Goal: Find specific page/section: Find specific page/section

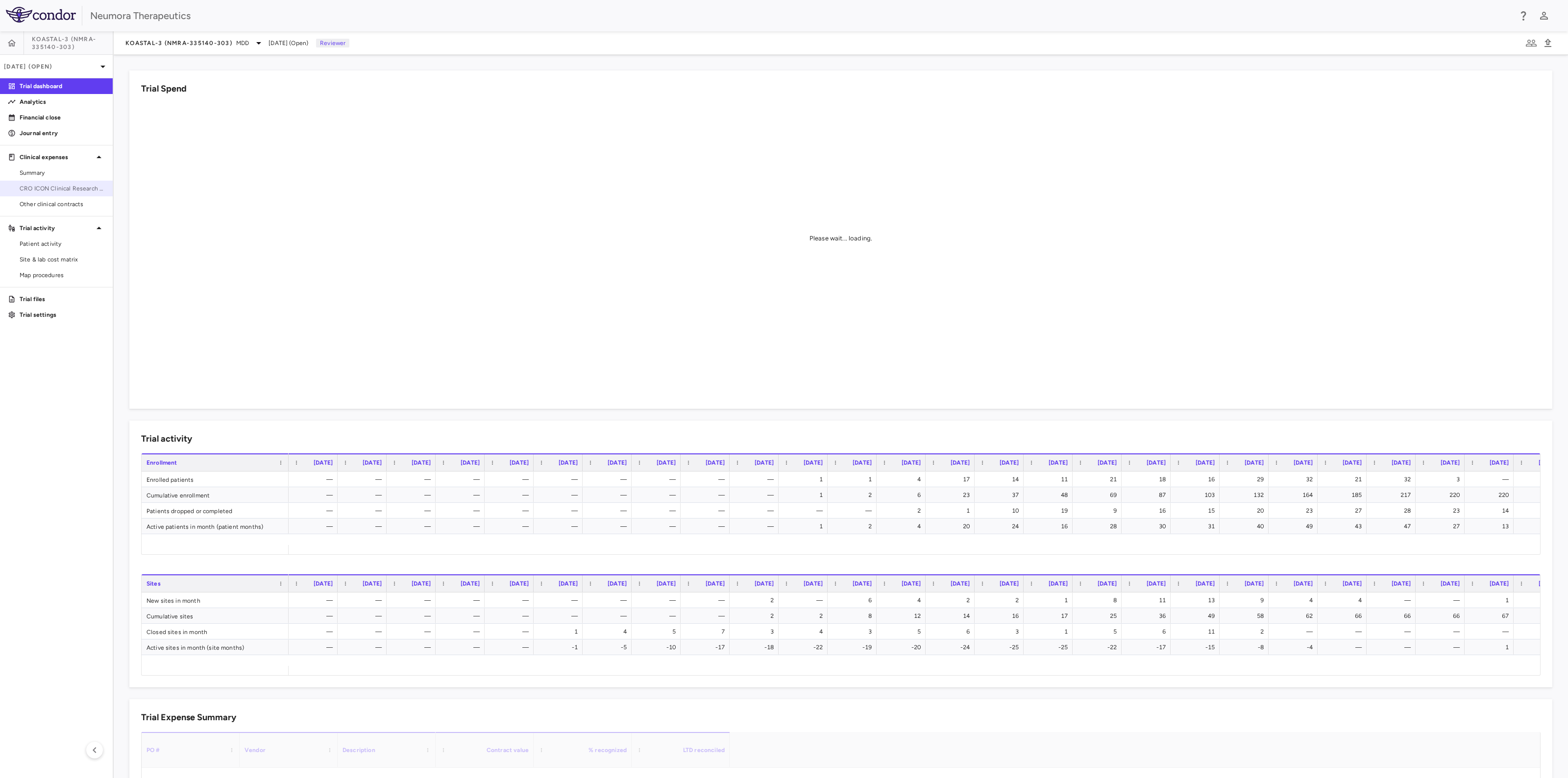
click at [32, 192] on link "CRO ICON Clinical Research Limited" at bounding box center [56, 188] width 113 height 14
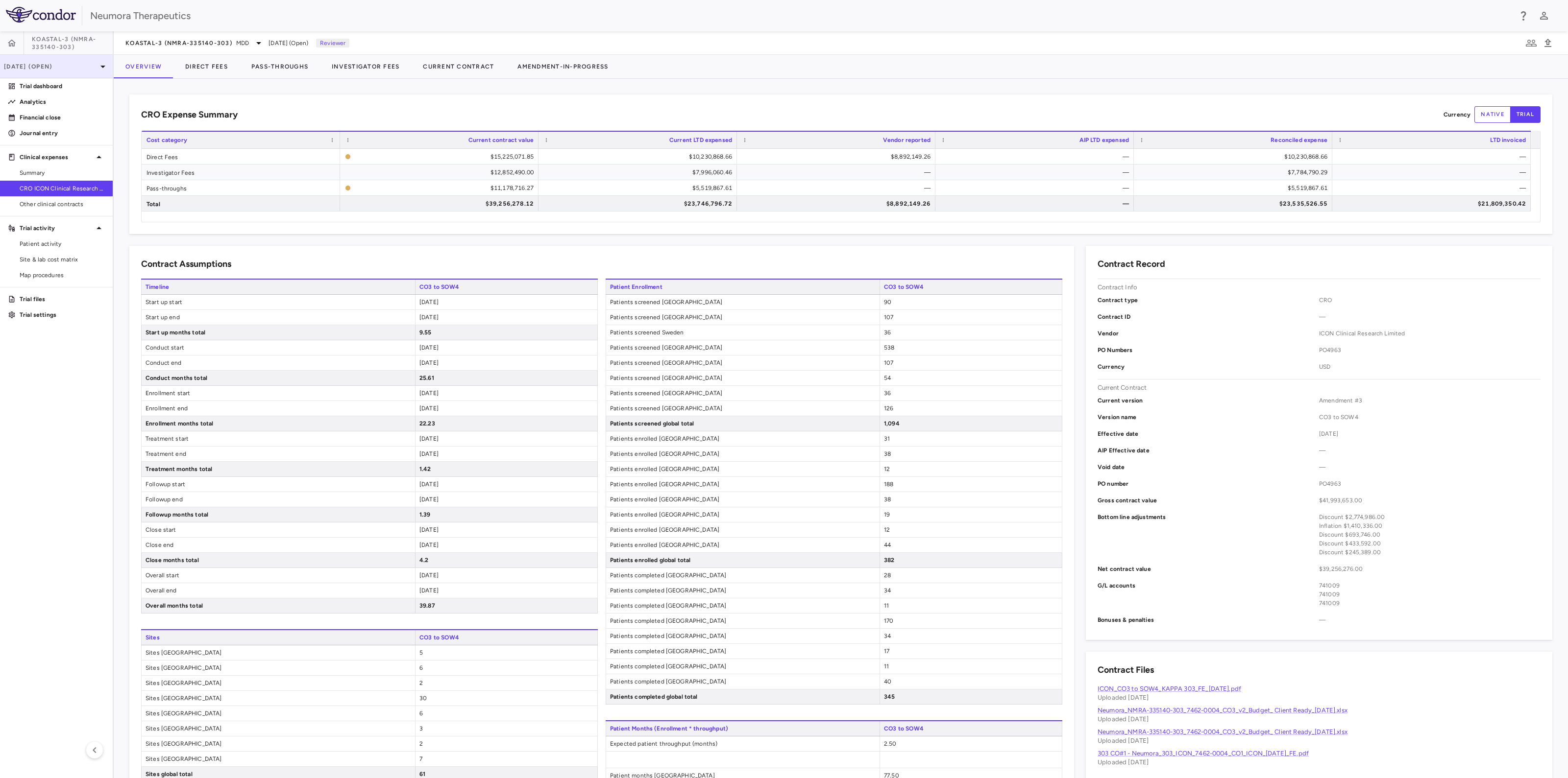
click at [85, 64] on p "[DATE] (Open)" at bounding box center [50, 66] width 93 height 8
click at [39, 160] on div "[DATE]" at bounding box center [26, 161] width 36 height 12
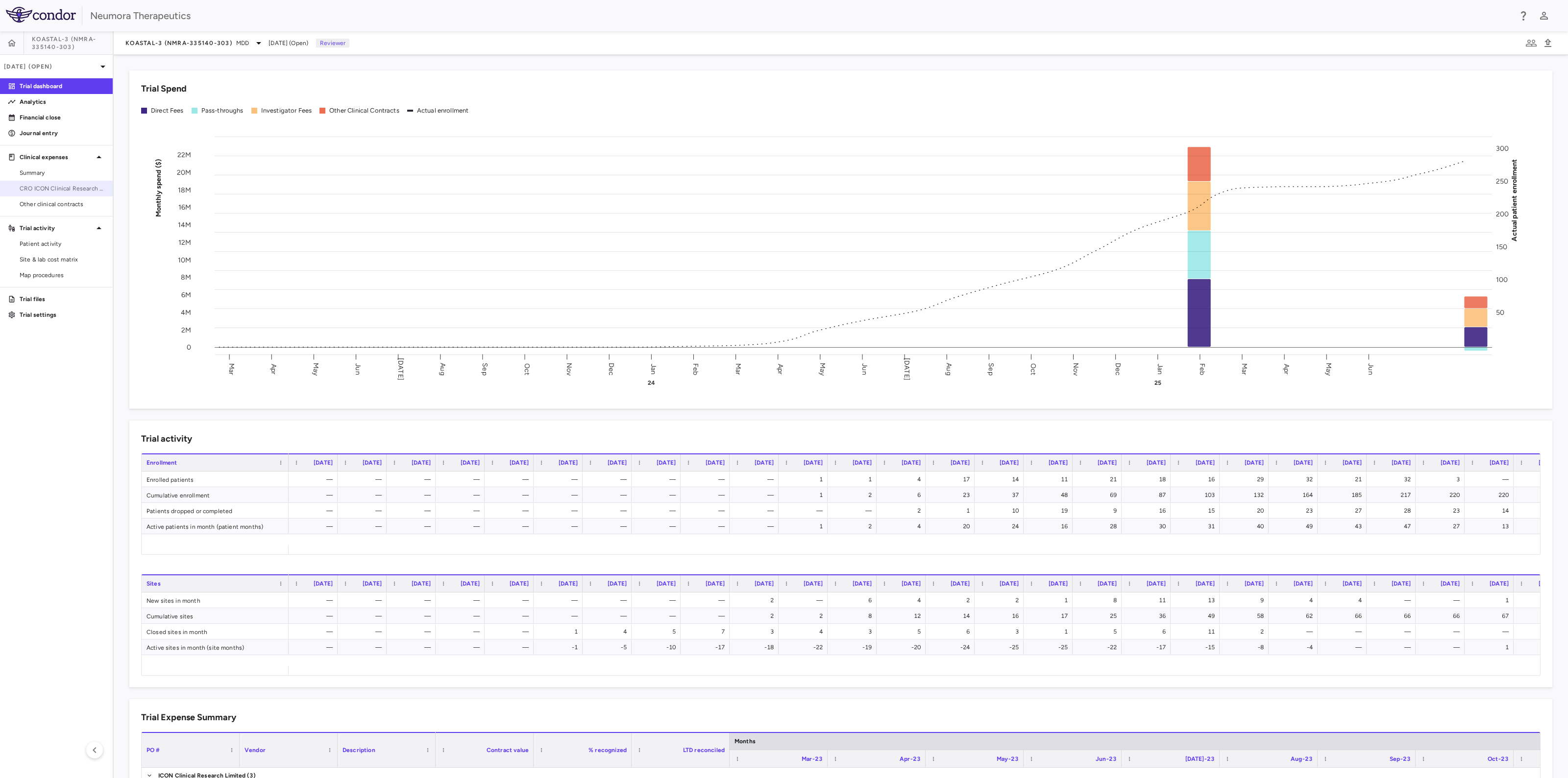
click at [35, 190] on span "CRO ICON Clinical Research Limited" at bounding box center [62, 188] width 85 height 8
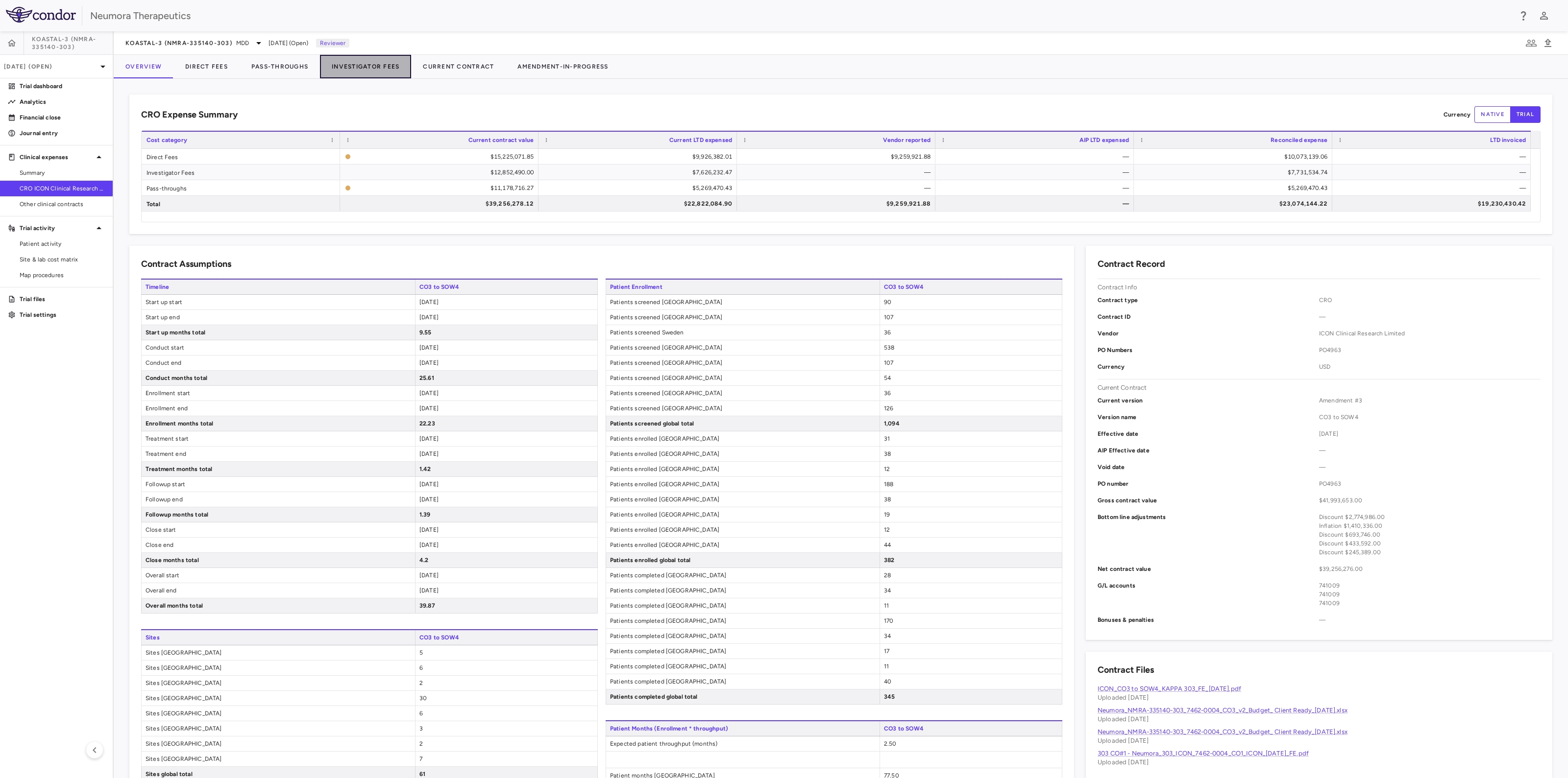
click at [374, 63] on button "Investigator Fees" at bounding box center [365, 67] width 91 height 24
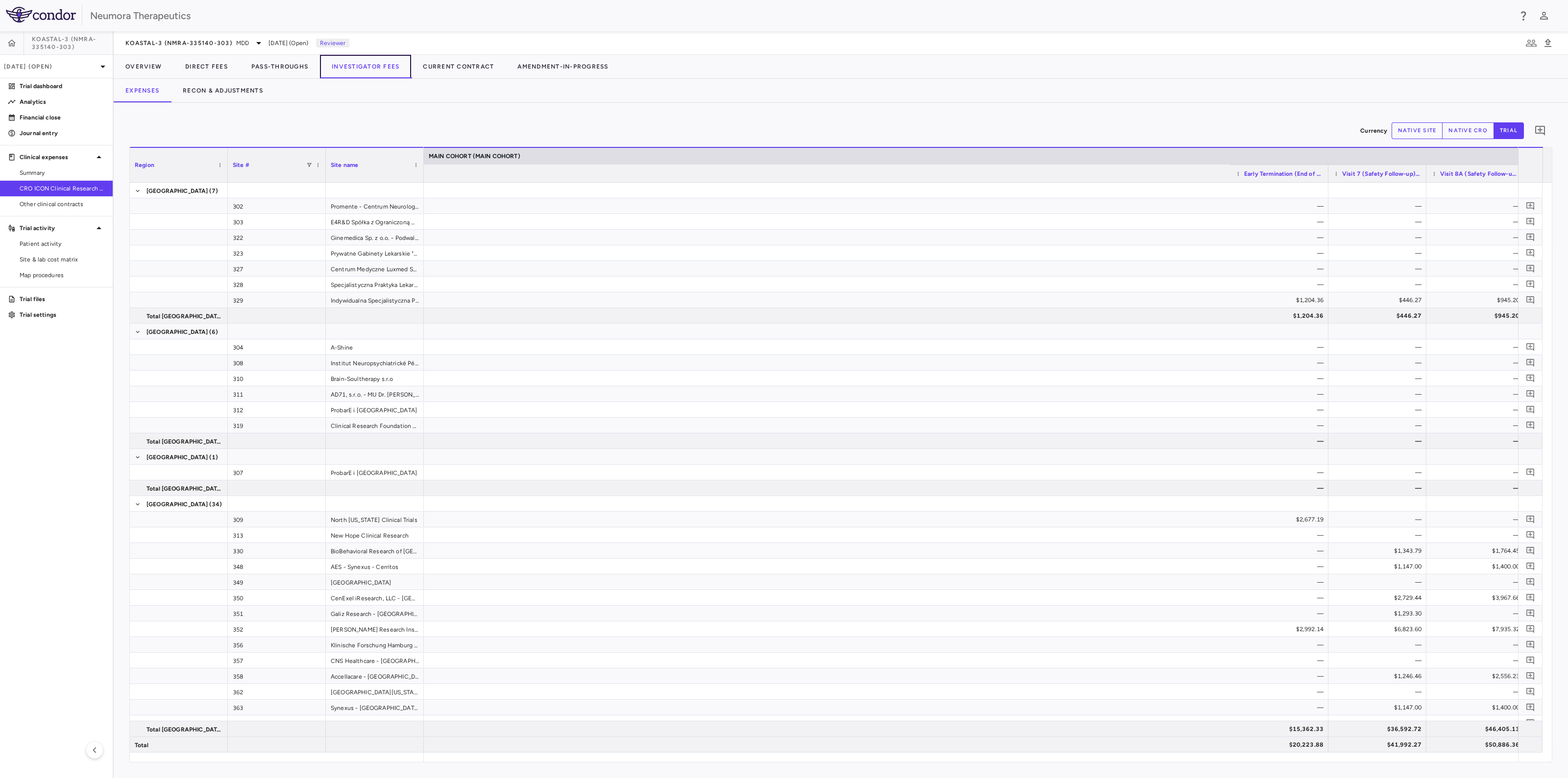
scroll to position [0, 1915]
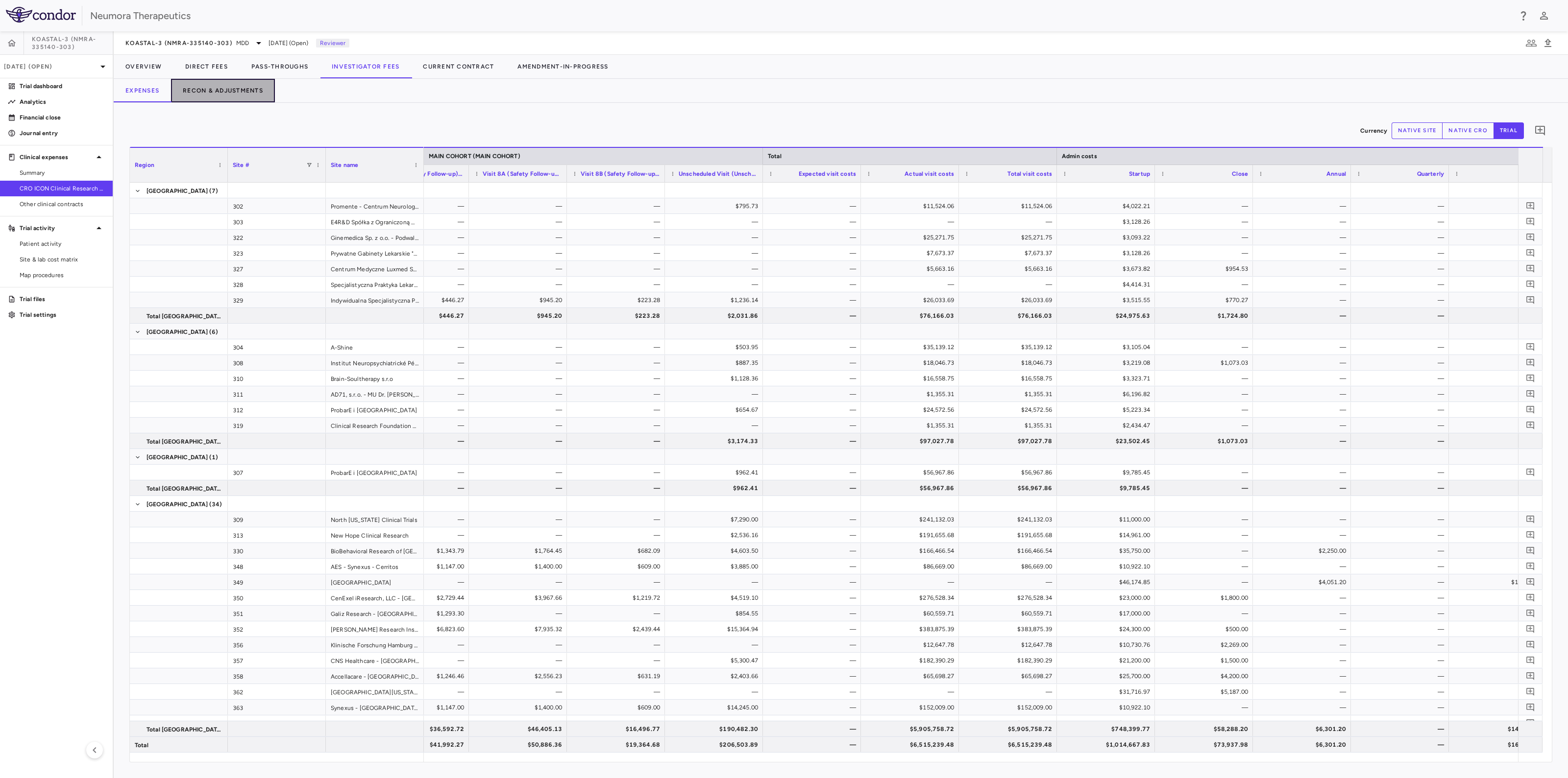
click at [220, 84] on button "Recon & Adjustments" at bounding box center [222, 91] width 104 height 24
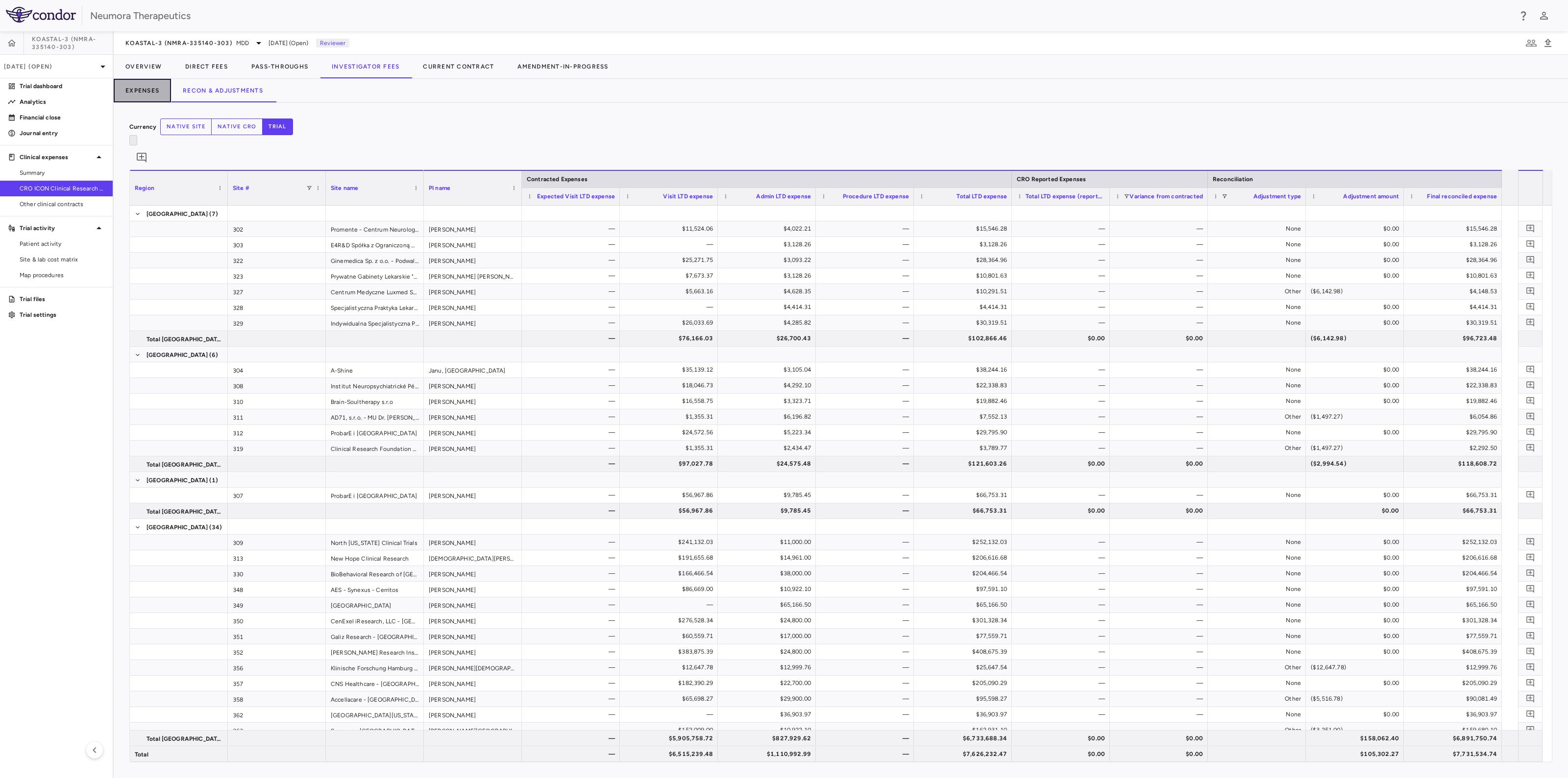
click at [148, 84] on button "Expenses" at bounding box center [143, 91] width 58 height 24
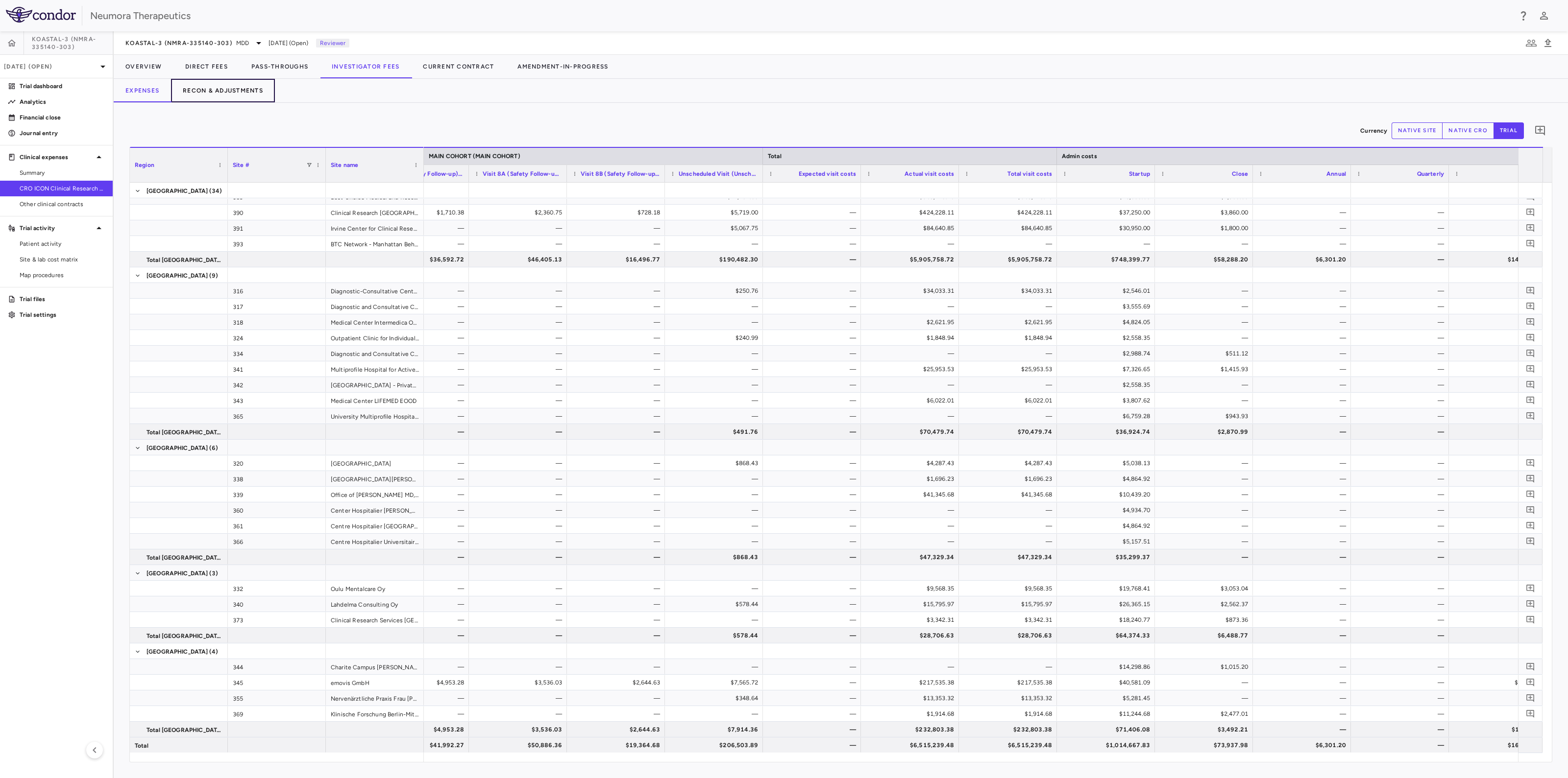
click at [239, 93] on button "Recon & Adjustments" at bounding box center [222, 91] width 104 height 24
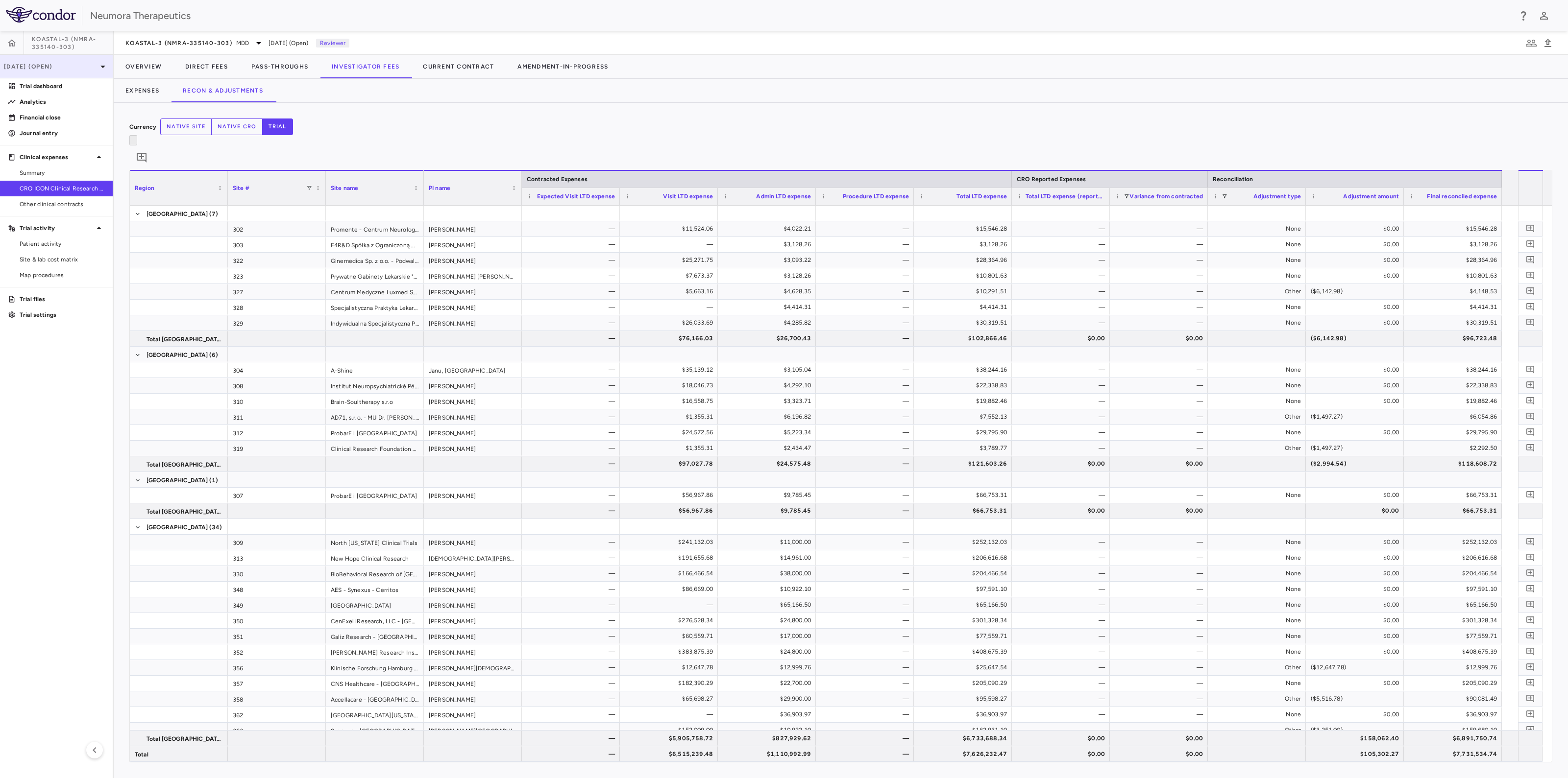
click at [101, 64] on icon at bounding box center [103, 67] width 12 height 12
click at [37, 135] on div "[DATE]" at bounding box center [26, 137] width 36 height 12
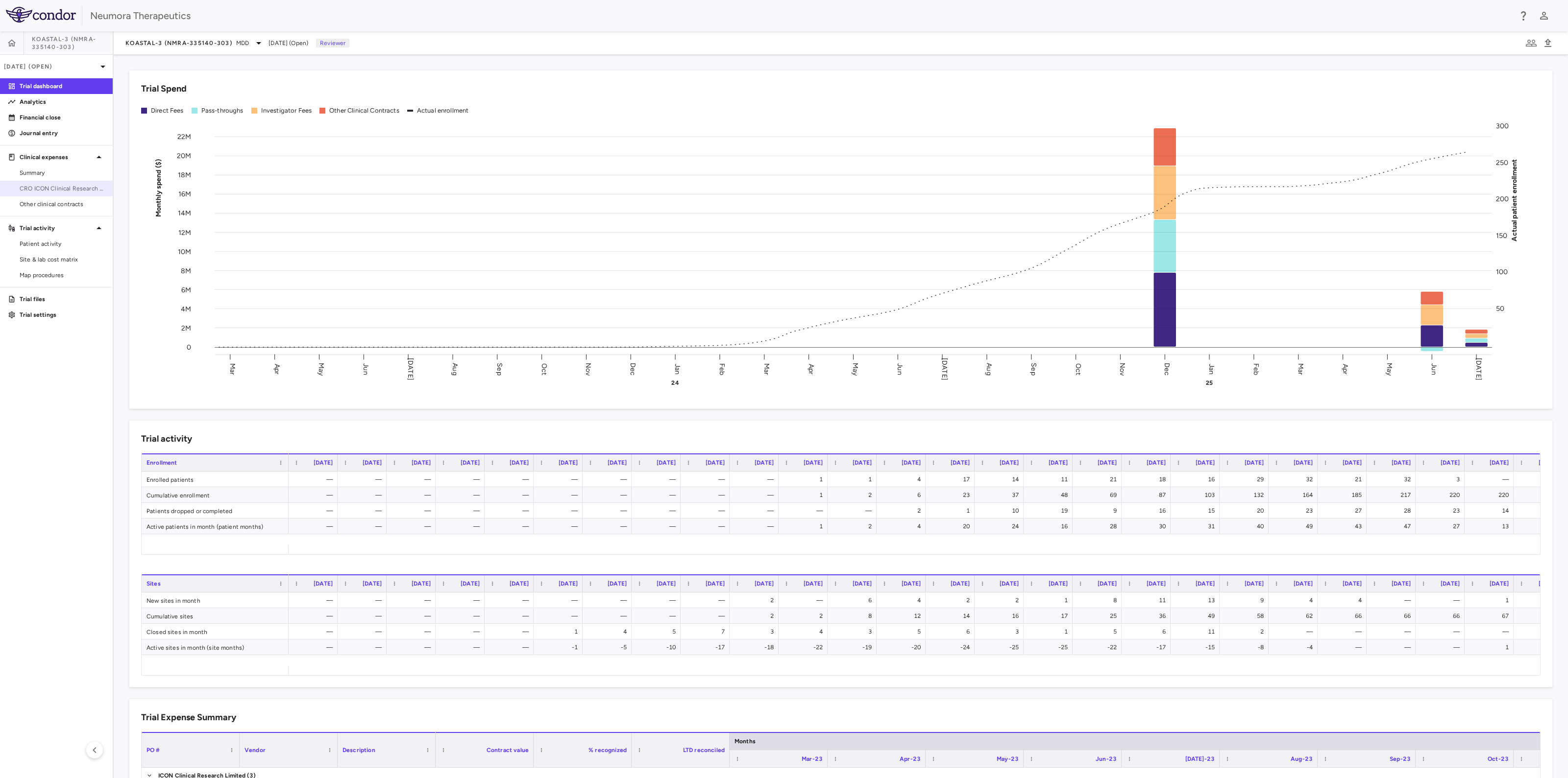
click at [35, 188] on span "CRO ICON Clinical Research Limited" at bounding box center [62, 188] width 85 height 8
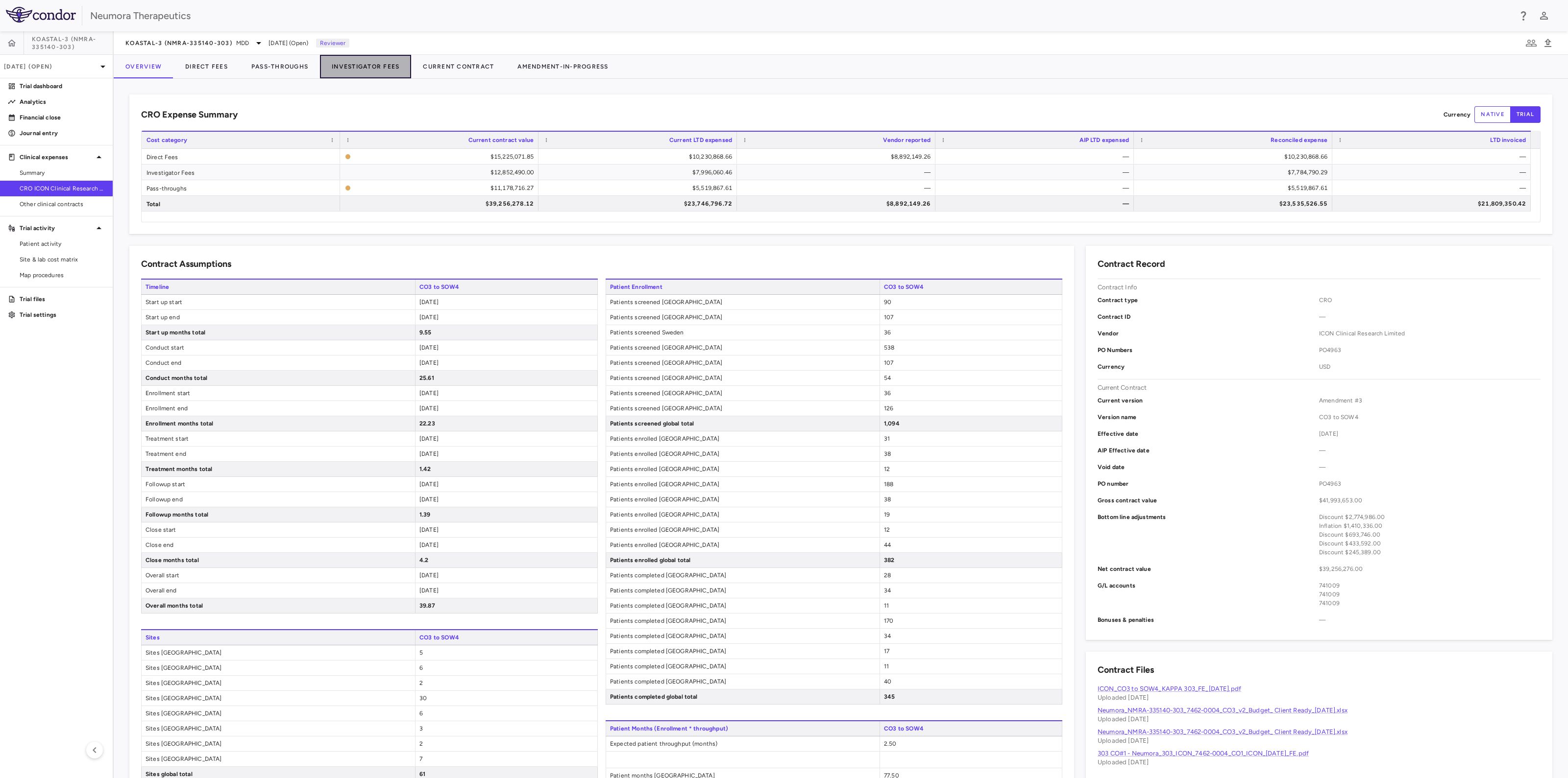
click at [348, 67] on button "Investigator Fees" at bounding box center [365, 67] width 91 height 24
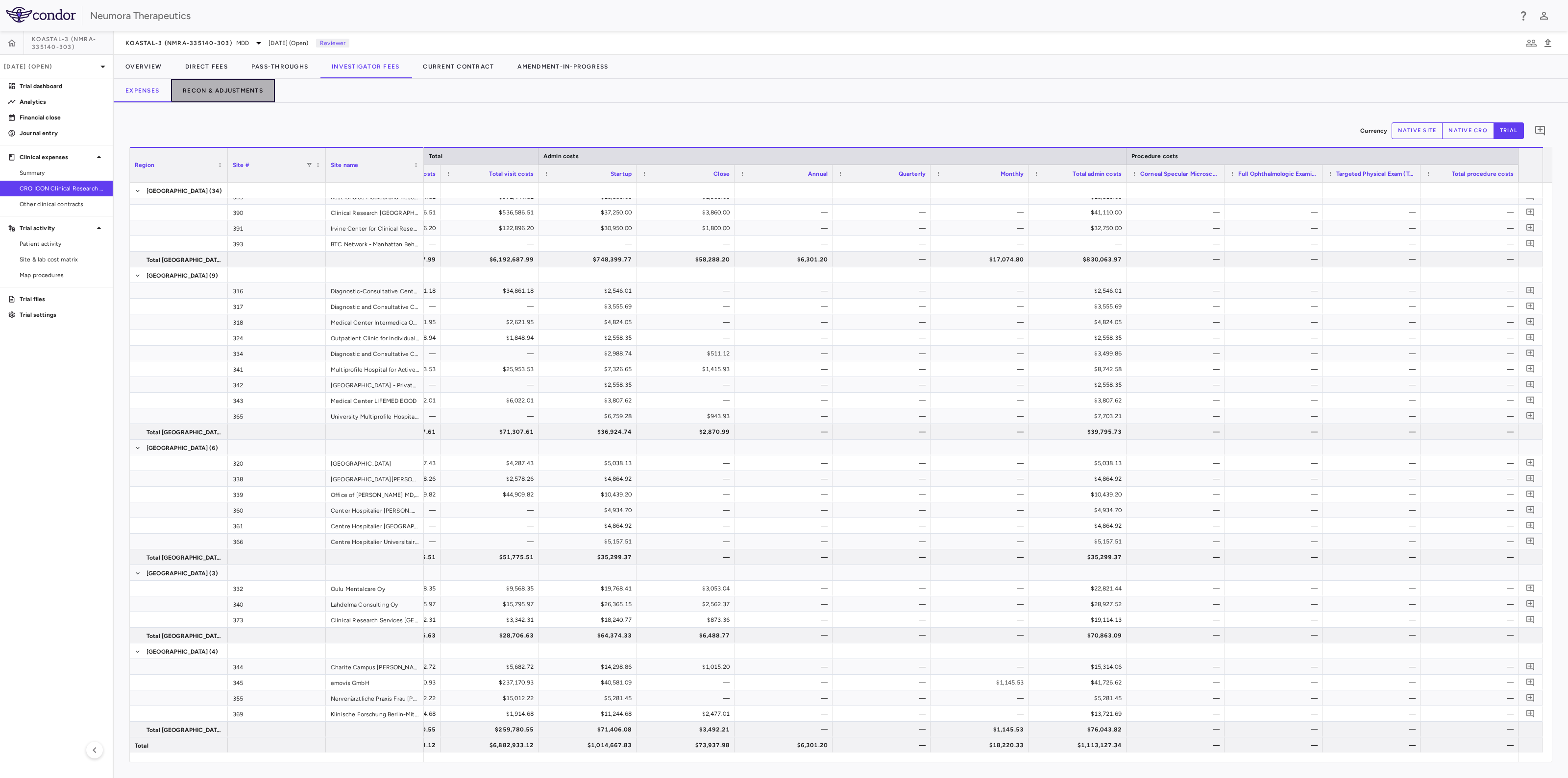
click at [211, 91] on button "Recon & Adjustments" at bounding box center [222, 91] width 104 height 24
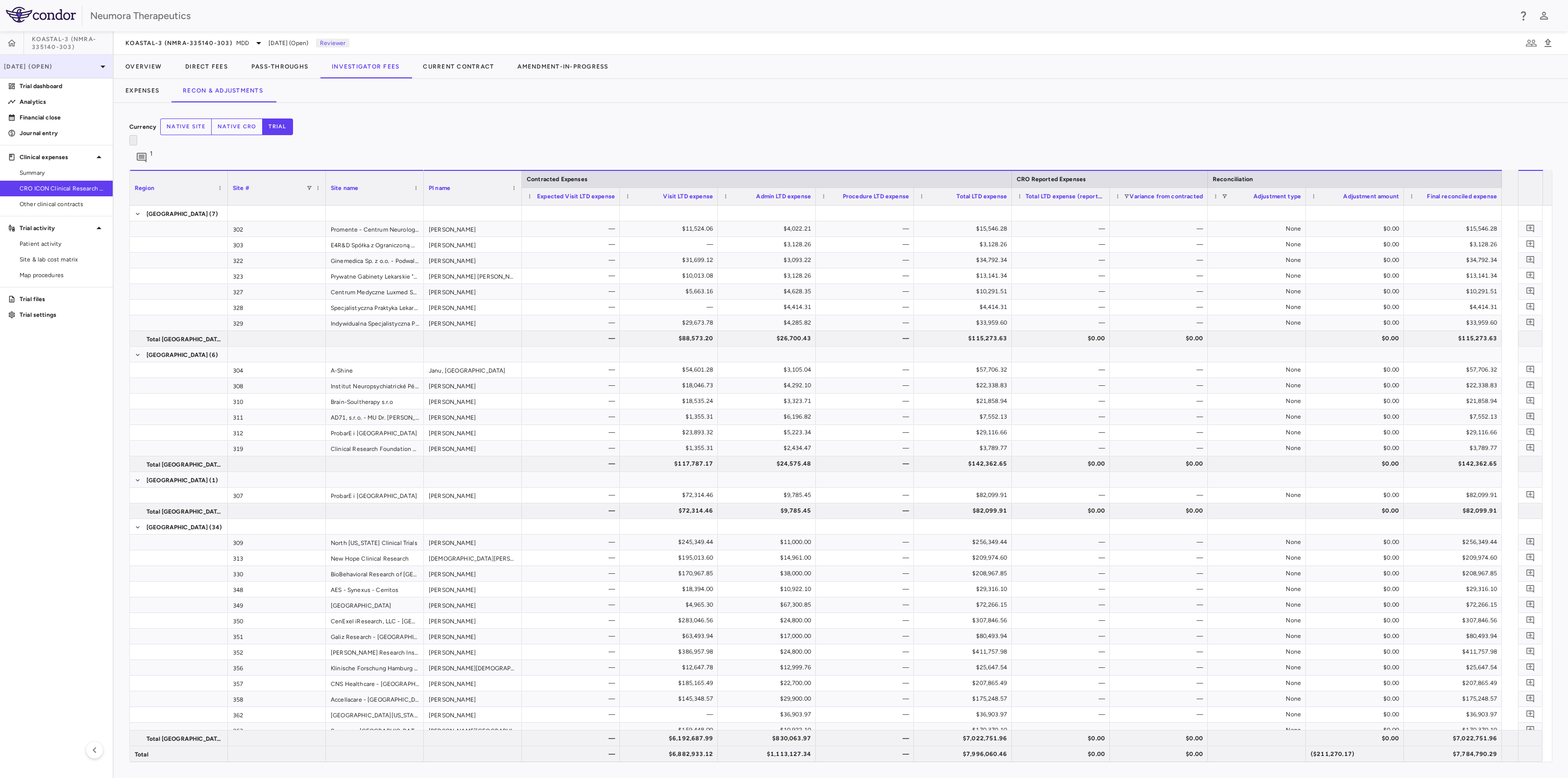
click at [70, 74] on div "[DATE] (Open)" at bounding box center [56, 67] width 113 height 24
click at [52, 157] on div "[DATE] Open" at bounding box center [56, 161] width 112 height 24
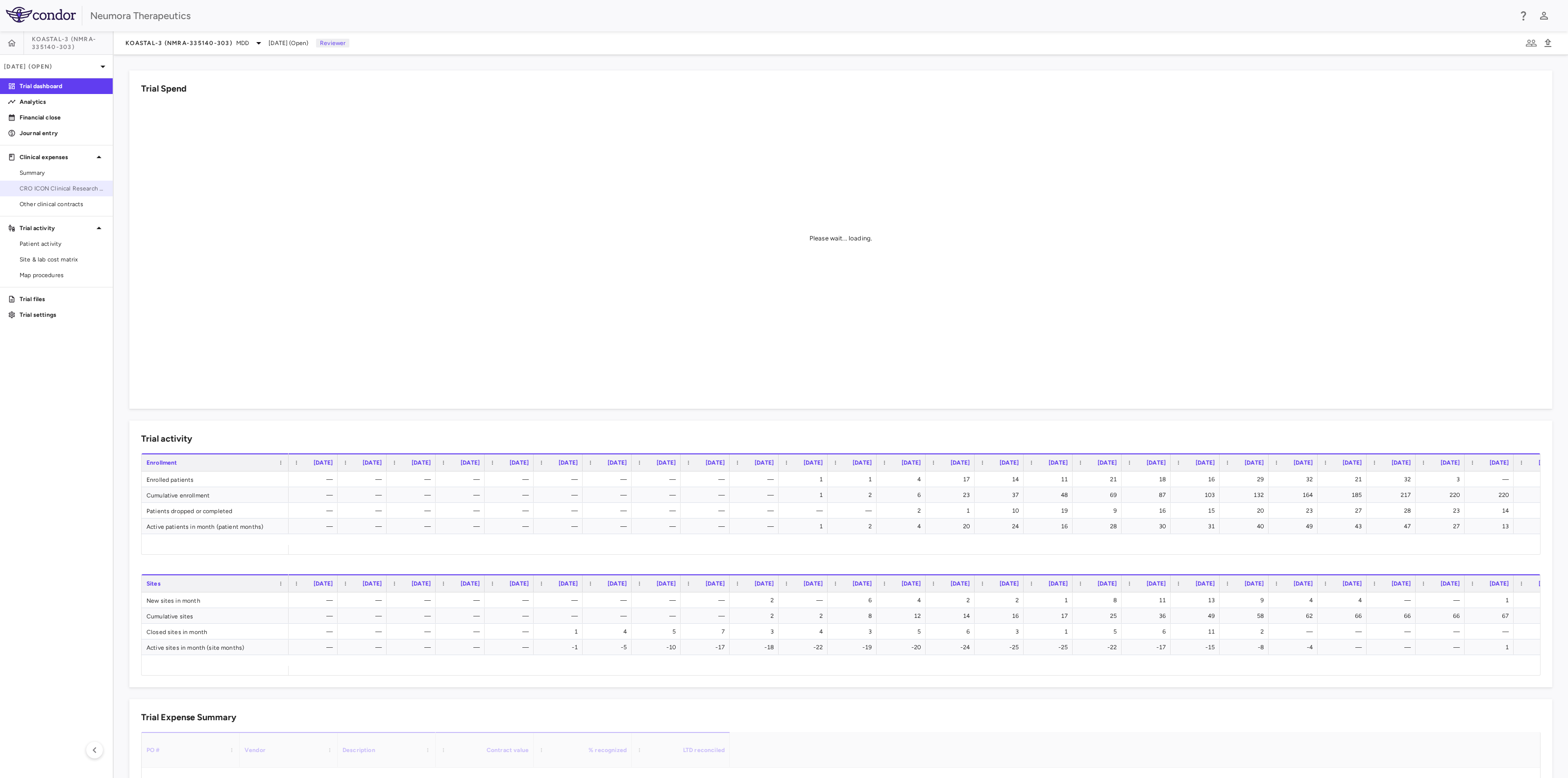
click at [27, 186] on span "CRO ICON Clinical Research Limited" at bounding box center [62, 188] width 85 height 8
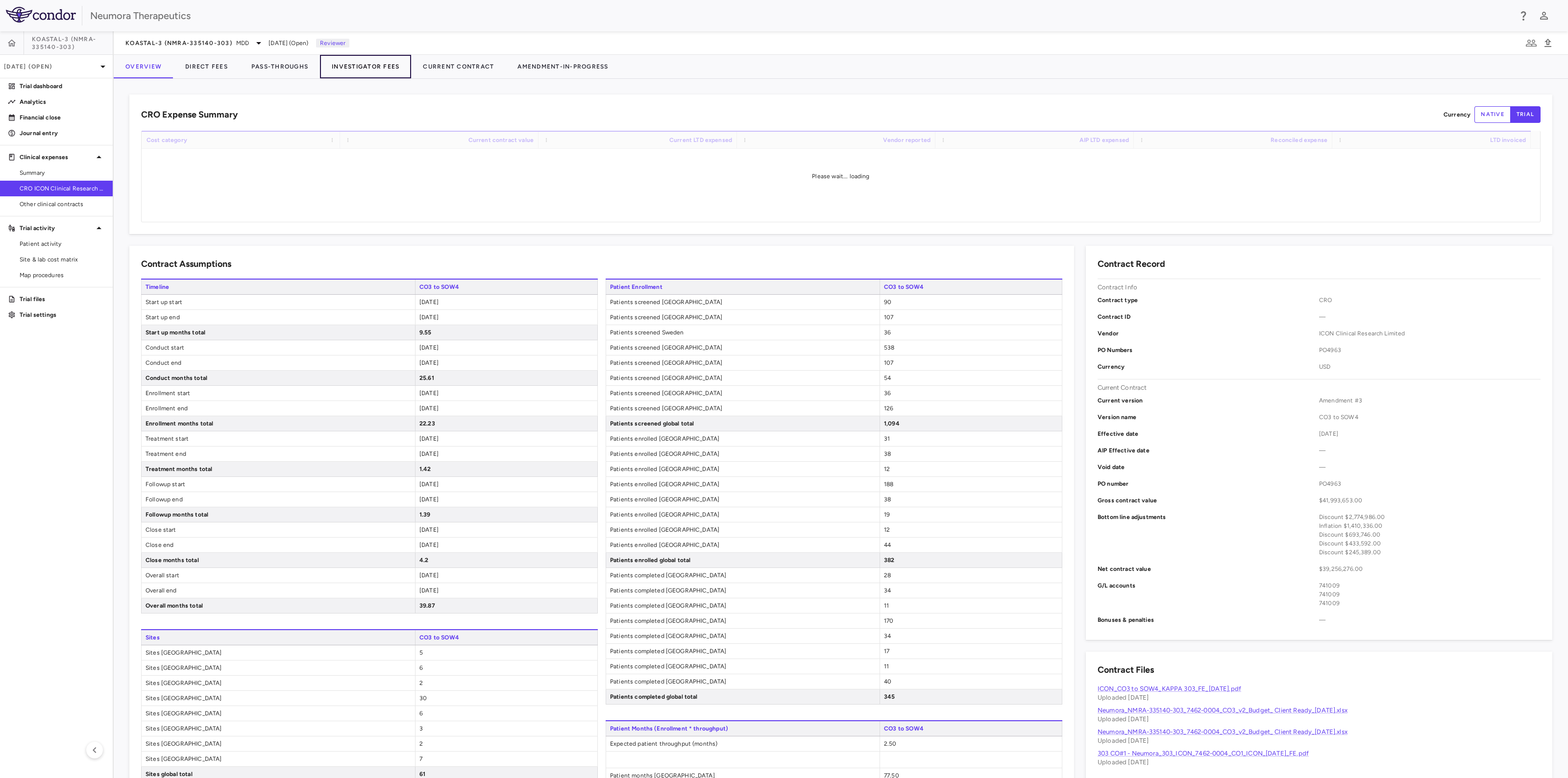
click at [359, 61] on button "Investigator Fees" at bounding box center [365, 67] width 91 height 24
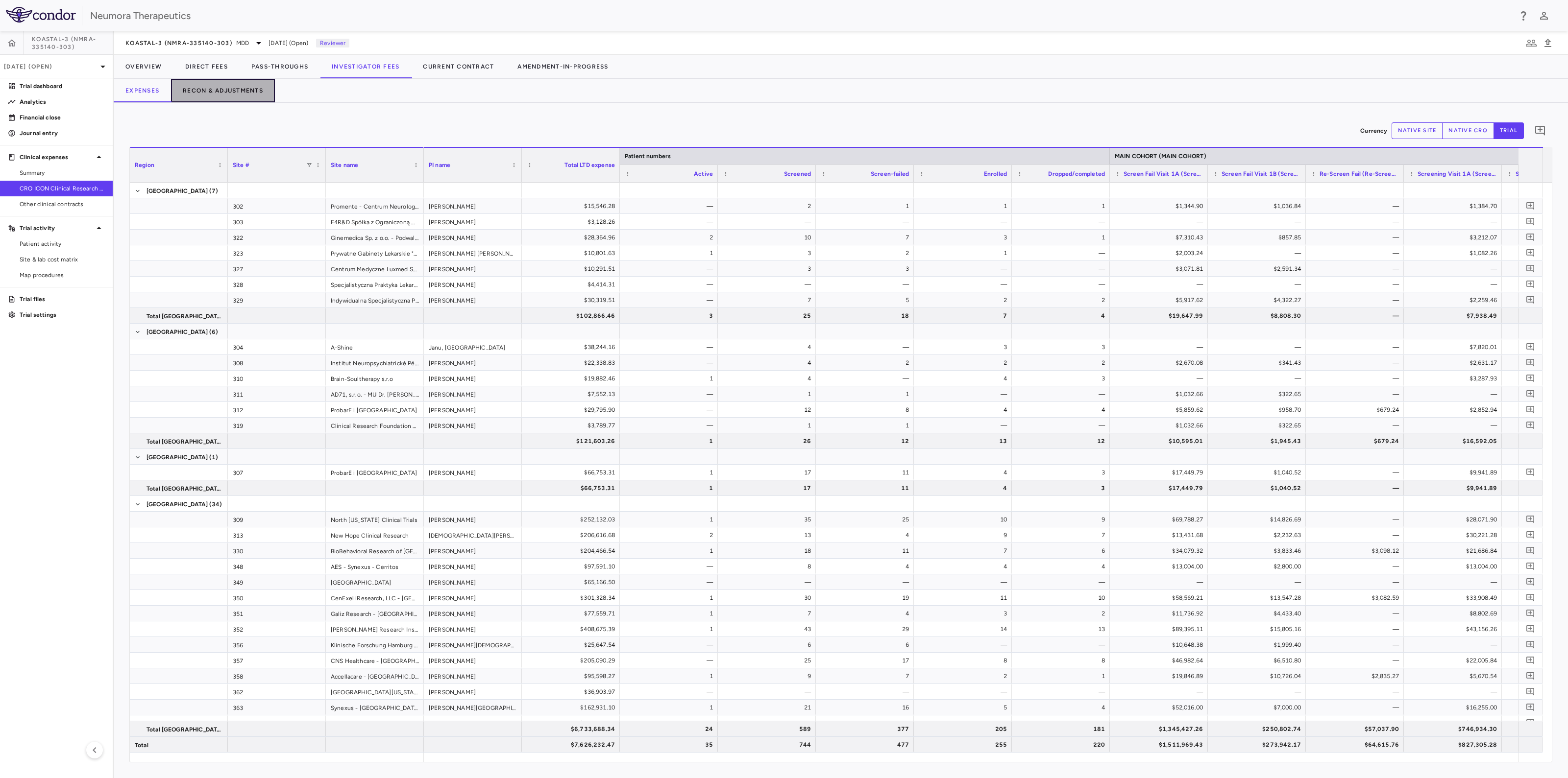
click at [204, 87] on button "Recon & Adjustments" at bounding box center [222, 91] width 104 height 24
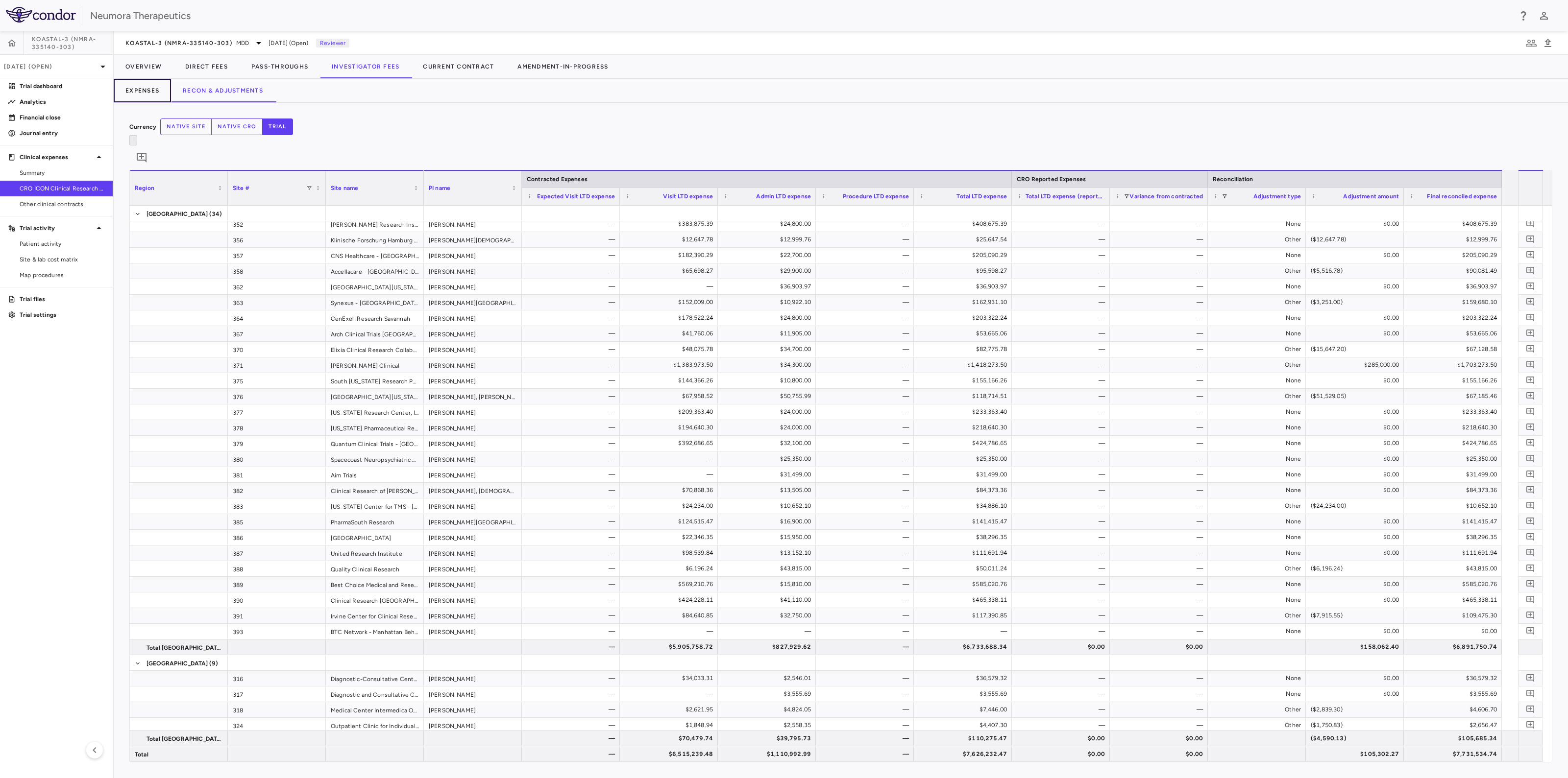
click at [150, 92] on button "Expenses" at bounding box center [143, 91] width 58 height 24
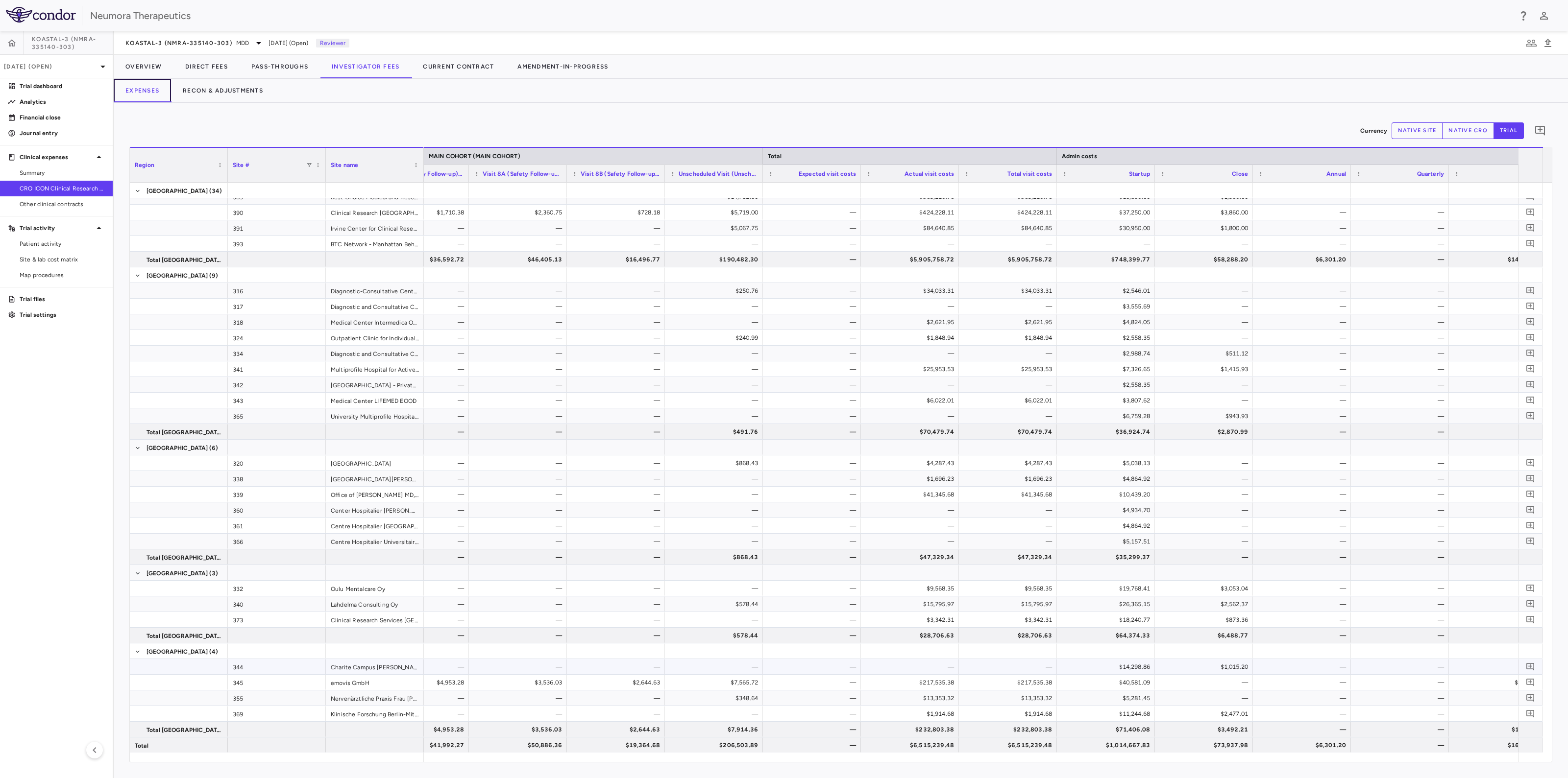
scroll to position [793, 0]
click at [57, 68] on p "[DATE] (Open)" at bounding box center [50, 66] width 93 height 8
click at [37, 145] on div "[DATE] Open" at bounding box center [56, 138] width 112 height 24
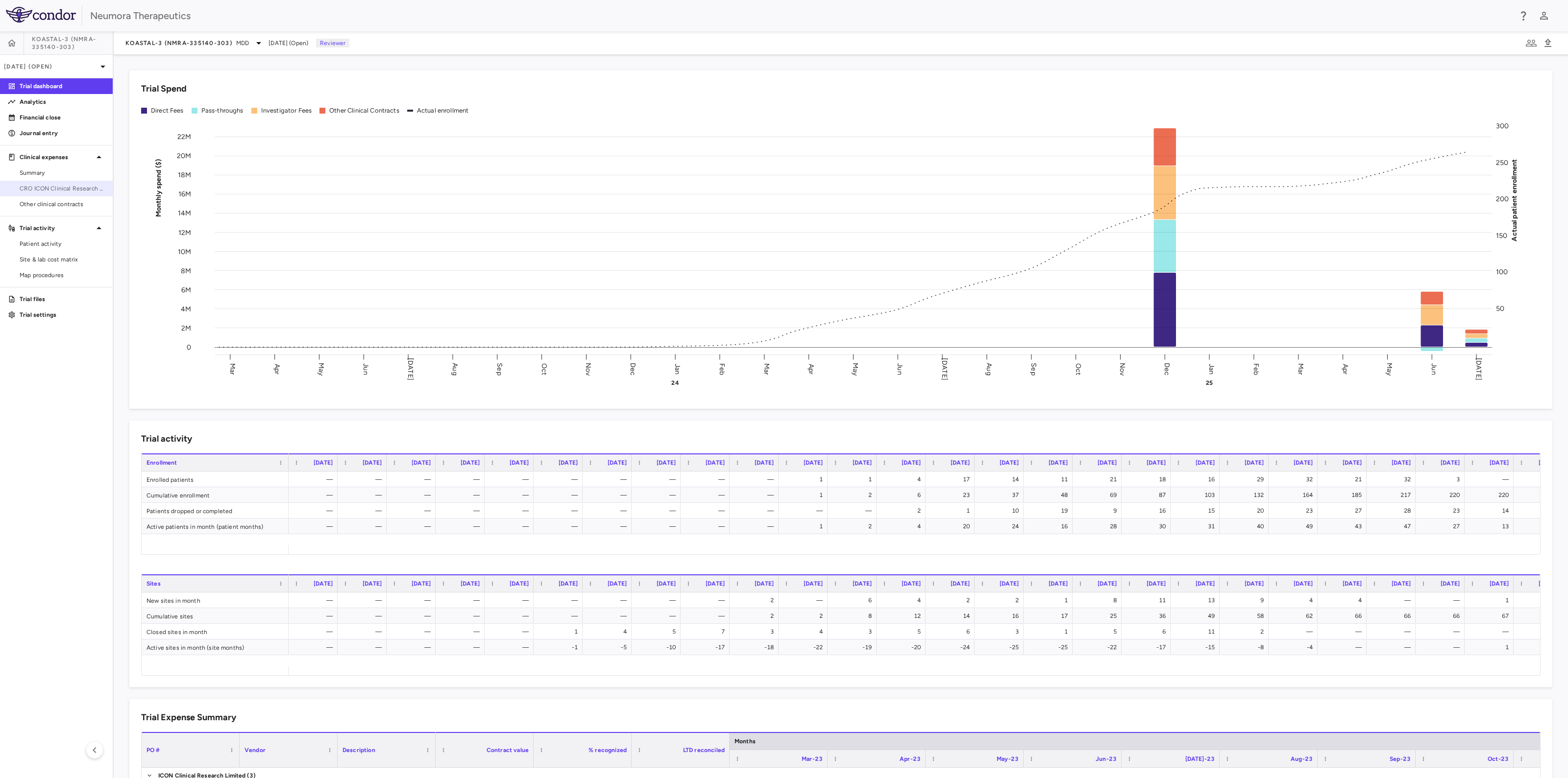
click at [33, 188] on span "CRO ICON Clinical Research Limited" at bounding box center [62, 188] width 85 height 8
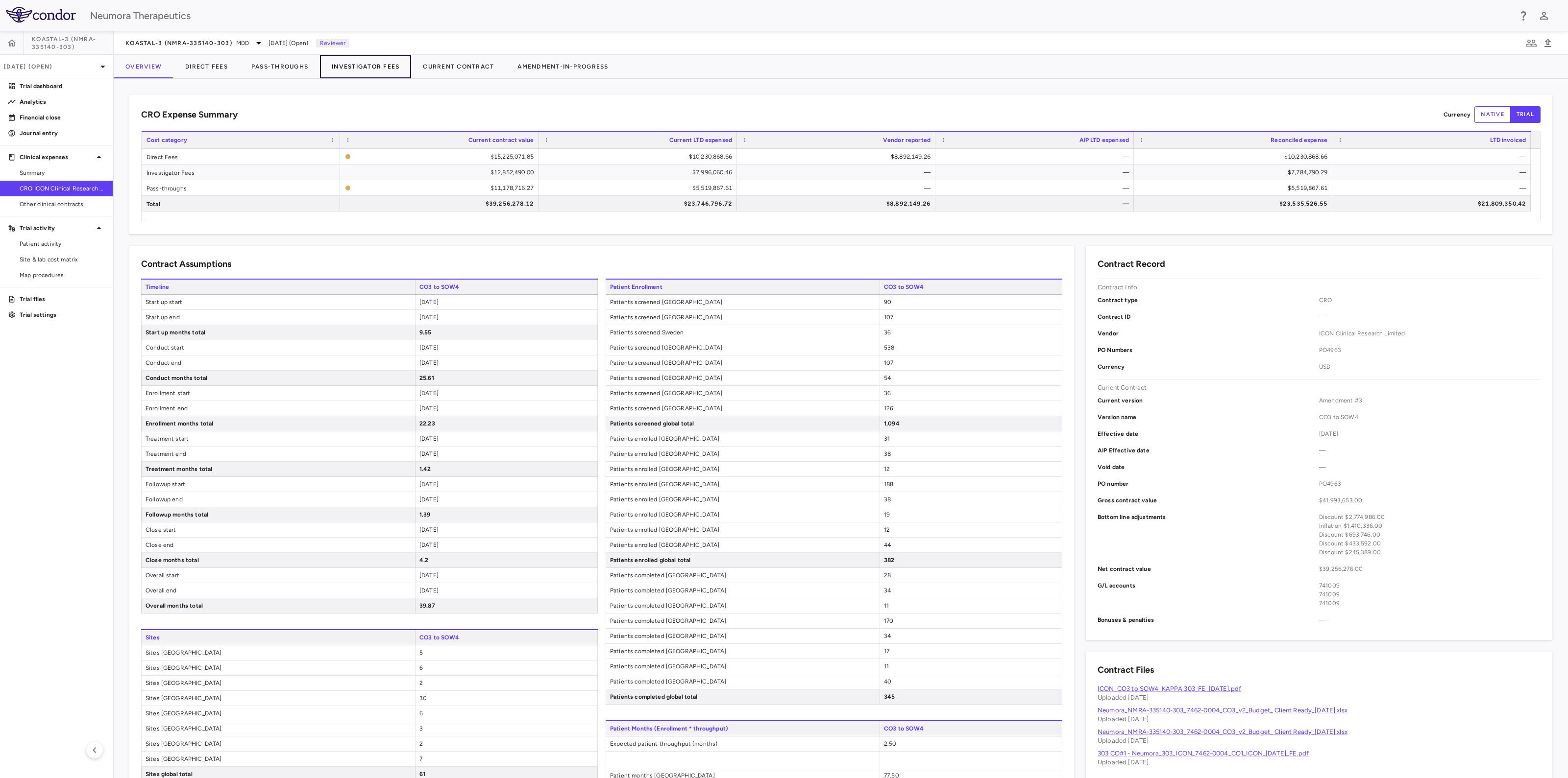
click at [392, 62] on button "Investigator Fees" at bounding box center [365, 67] width 91 height 24
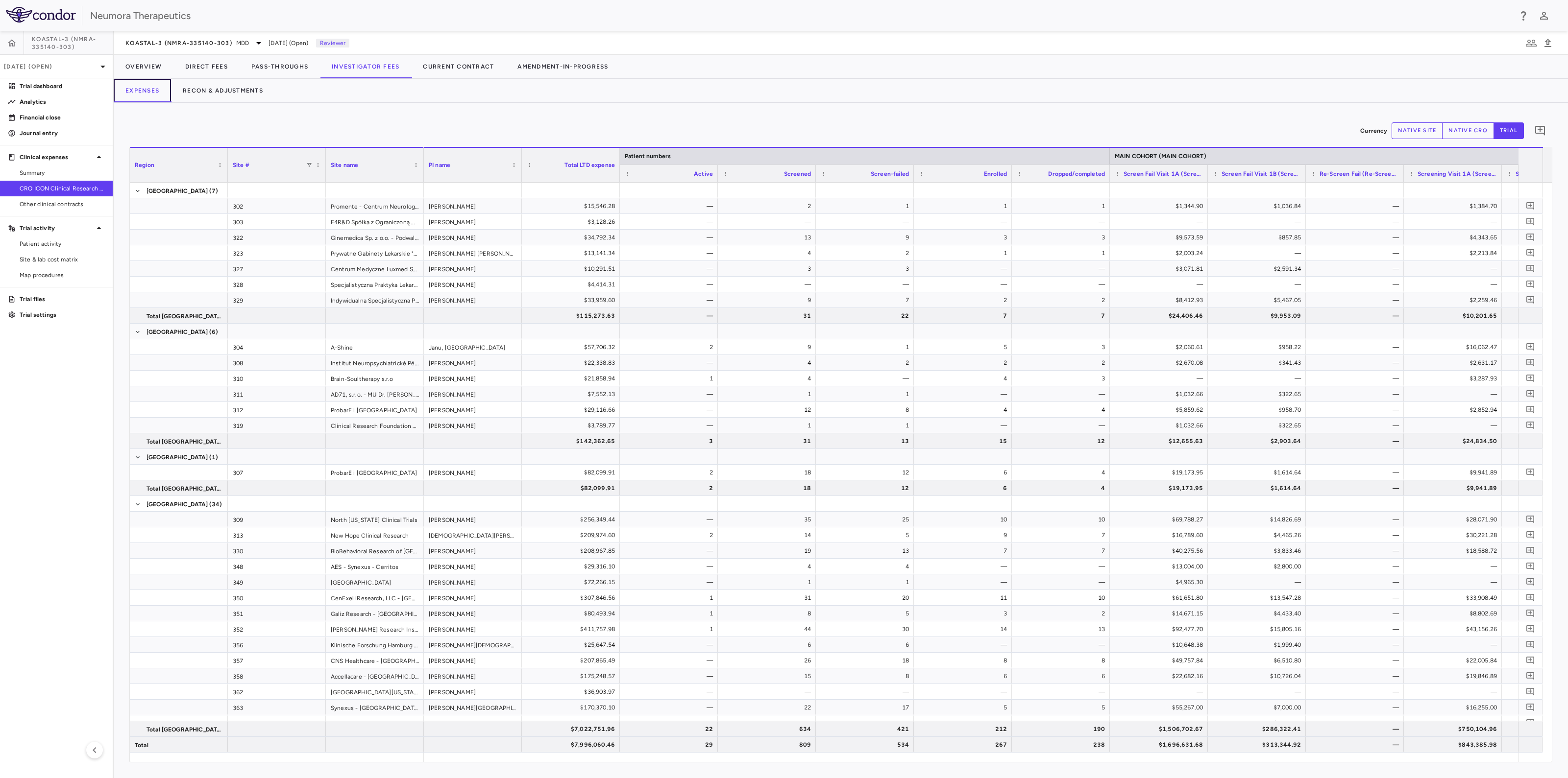
click at [121, 83] on button "Expenses" at bounding box center [143, 91] width 58 height 24
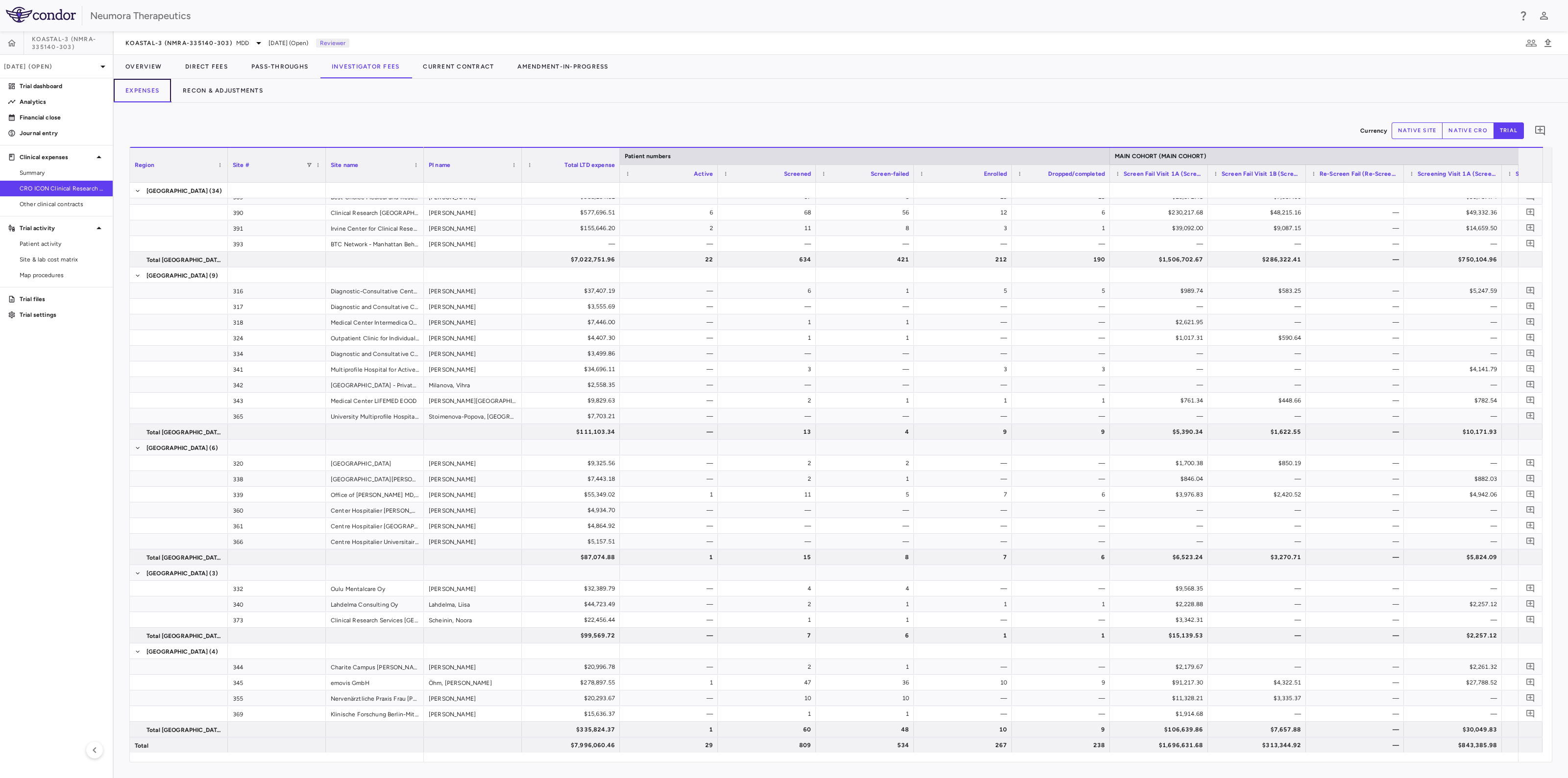
scroll to position [0, 958]
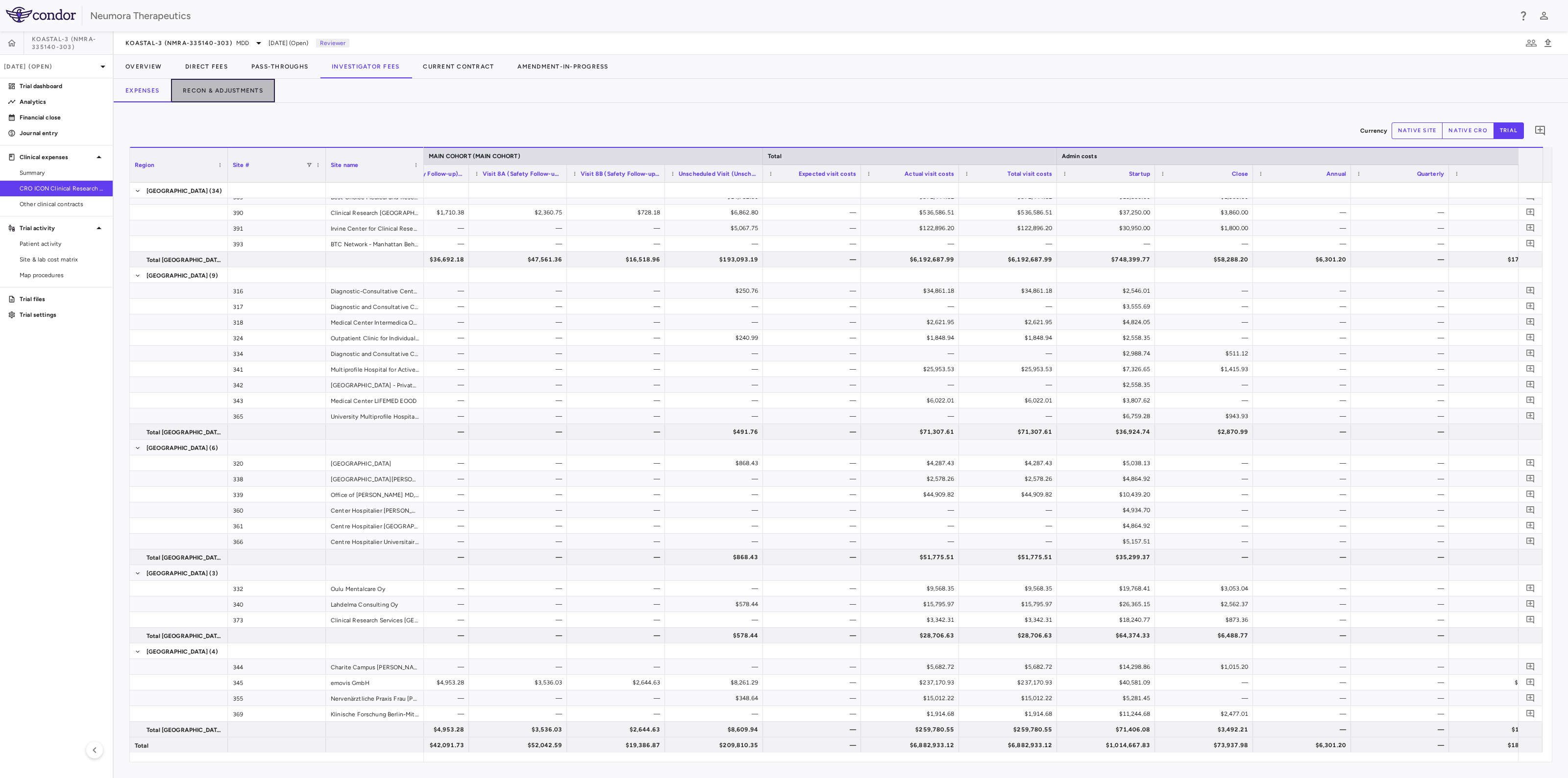
drag, startPoint x: 214, startPoint y: 81, endPoint x: 262, endPoint y: 110, distance: 56.1
click at [216, 81] on button "Recon & Adjustments" at bounding box center [222, 91] width 104 height 24
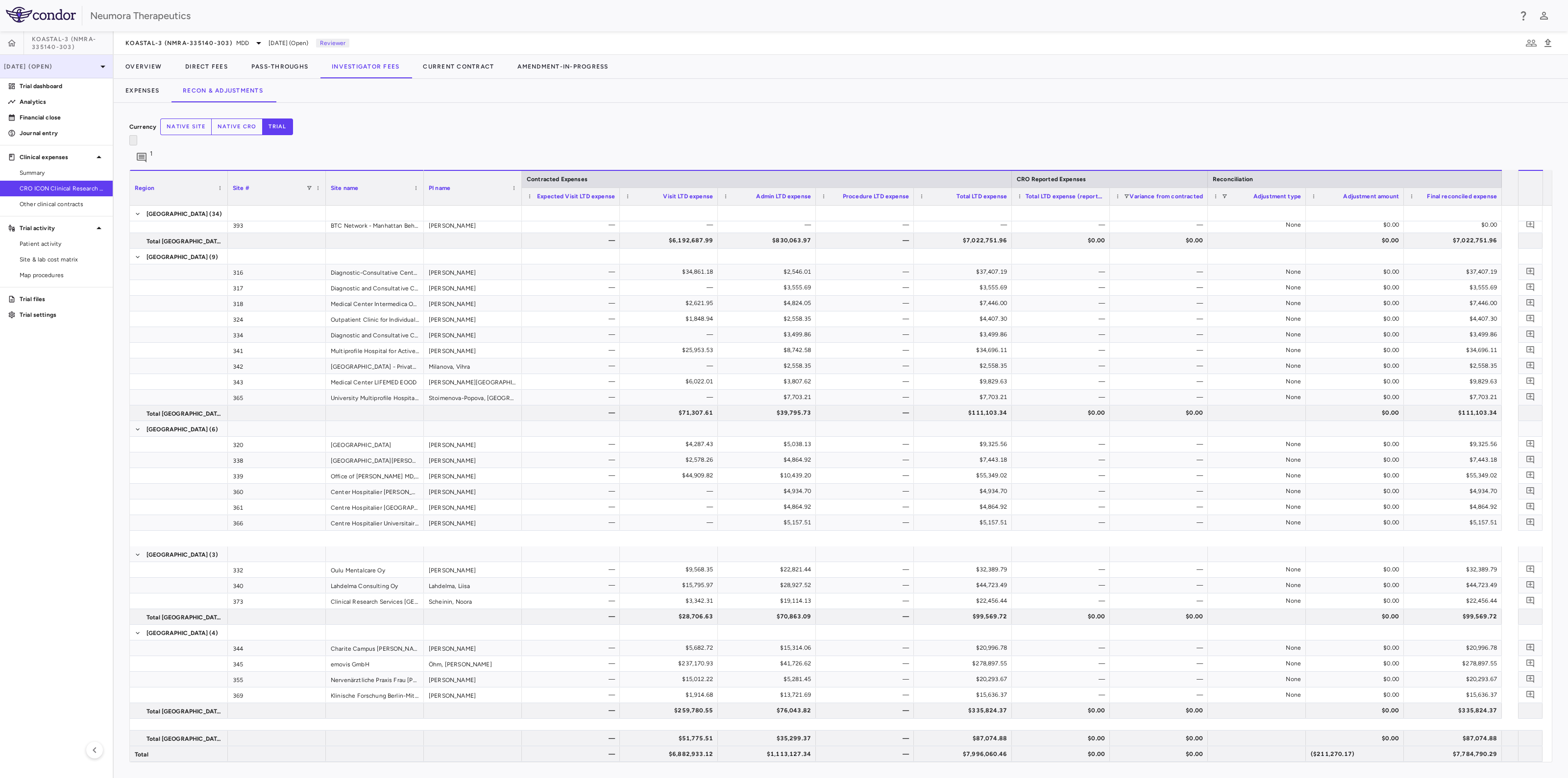
click at [44, 68] on p "[DATE] (Open)" at bounding box center [50, 66] width 93 height 8
click at [36, 116] on div "[DATE]" at bounding box center [26, 114] width 36 height 12
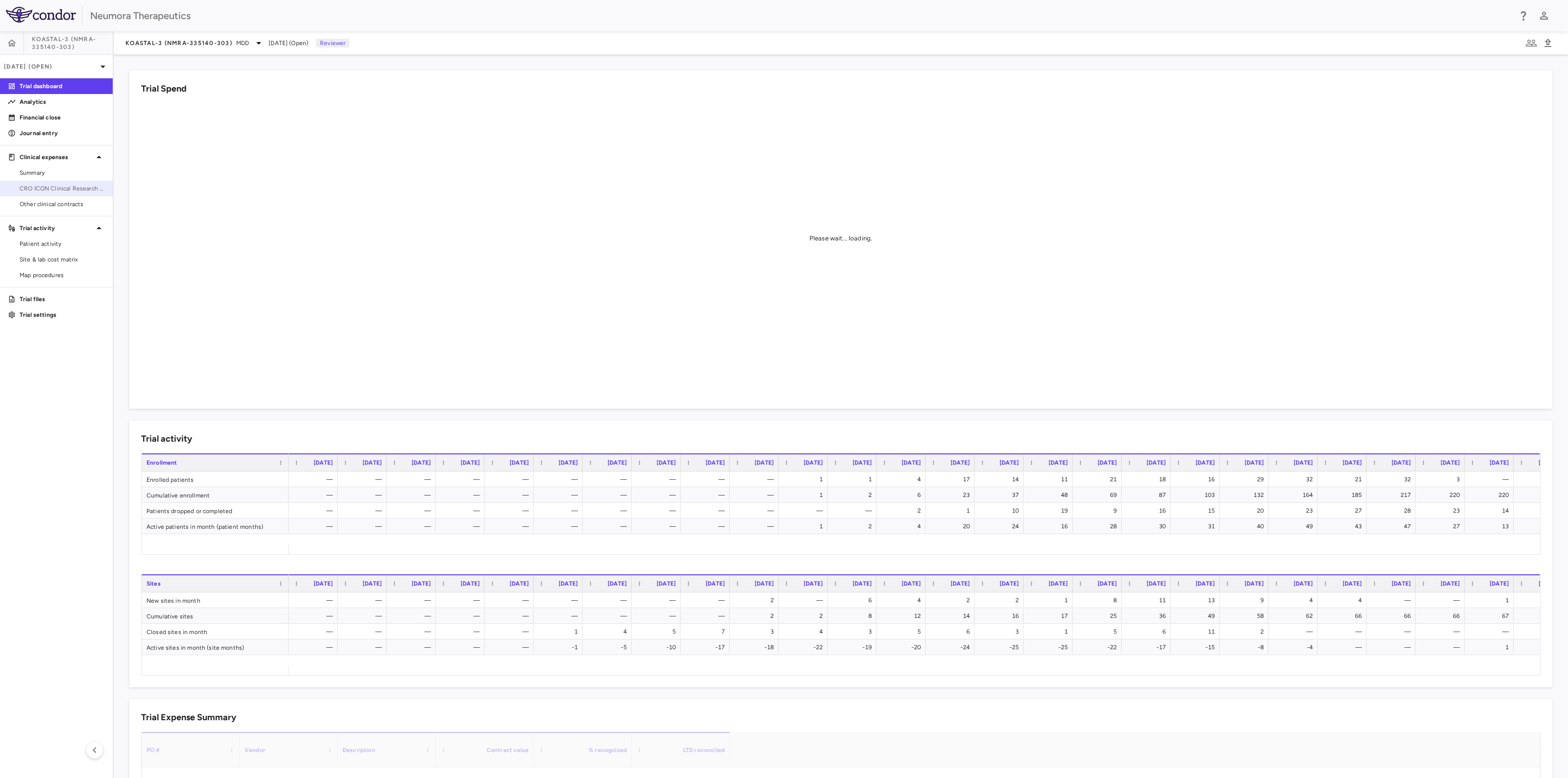
click at [41, 192] on span "CRO ICON Clinical Research Limited" at bounding box center [62, 188] width 85 height 8
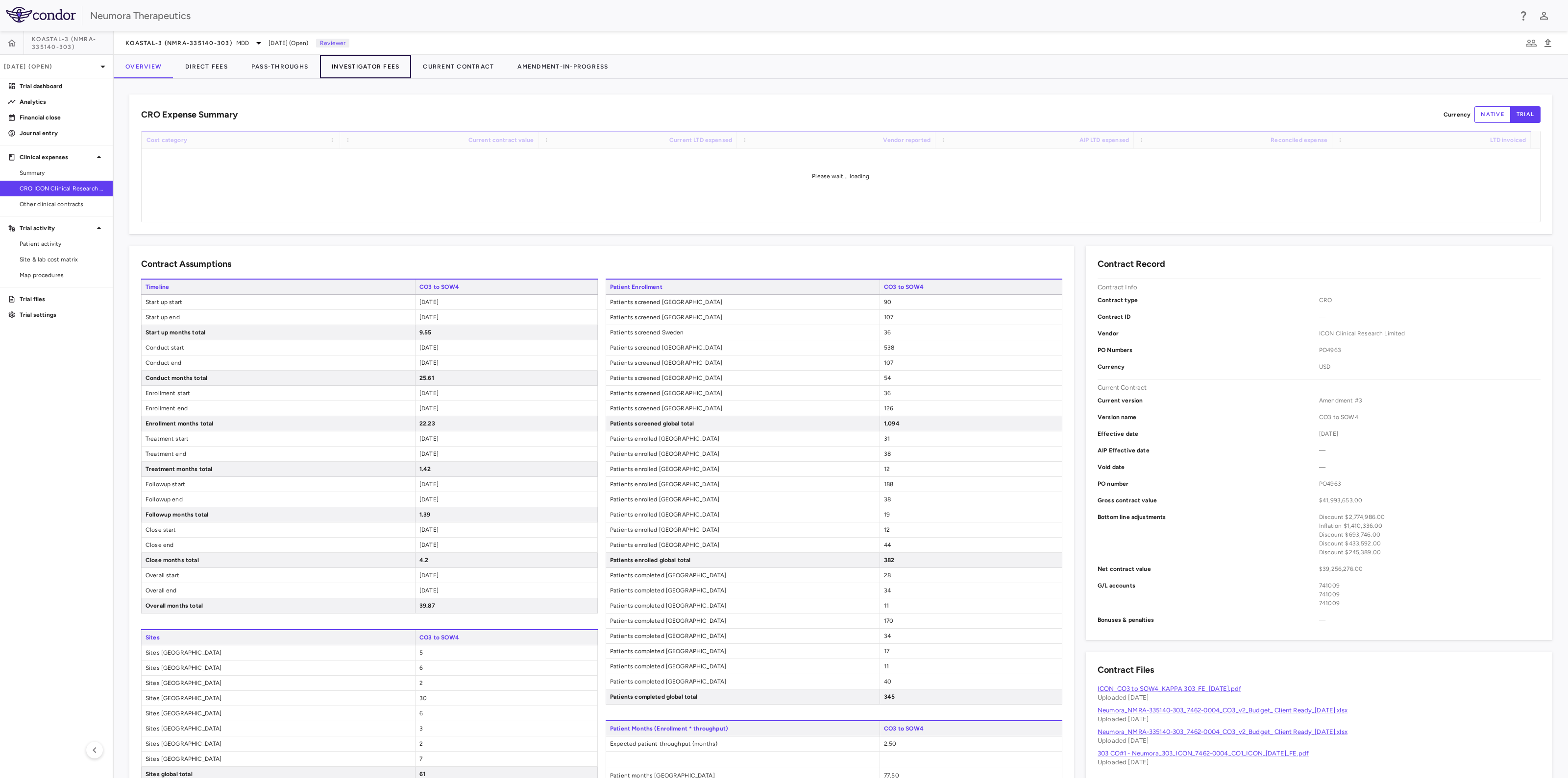
click at [357, 65] on button "Investigator Fees" at bounding box center [365, 67] width 91 height 24
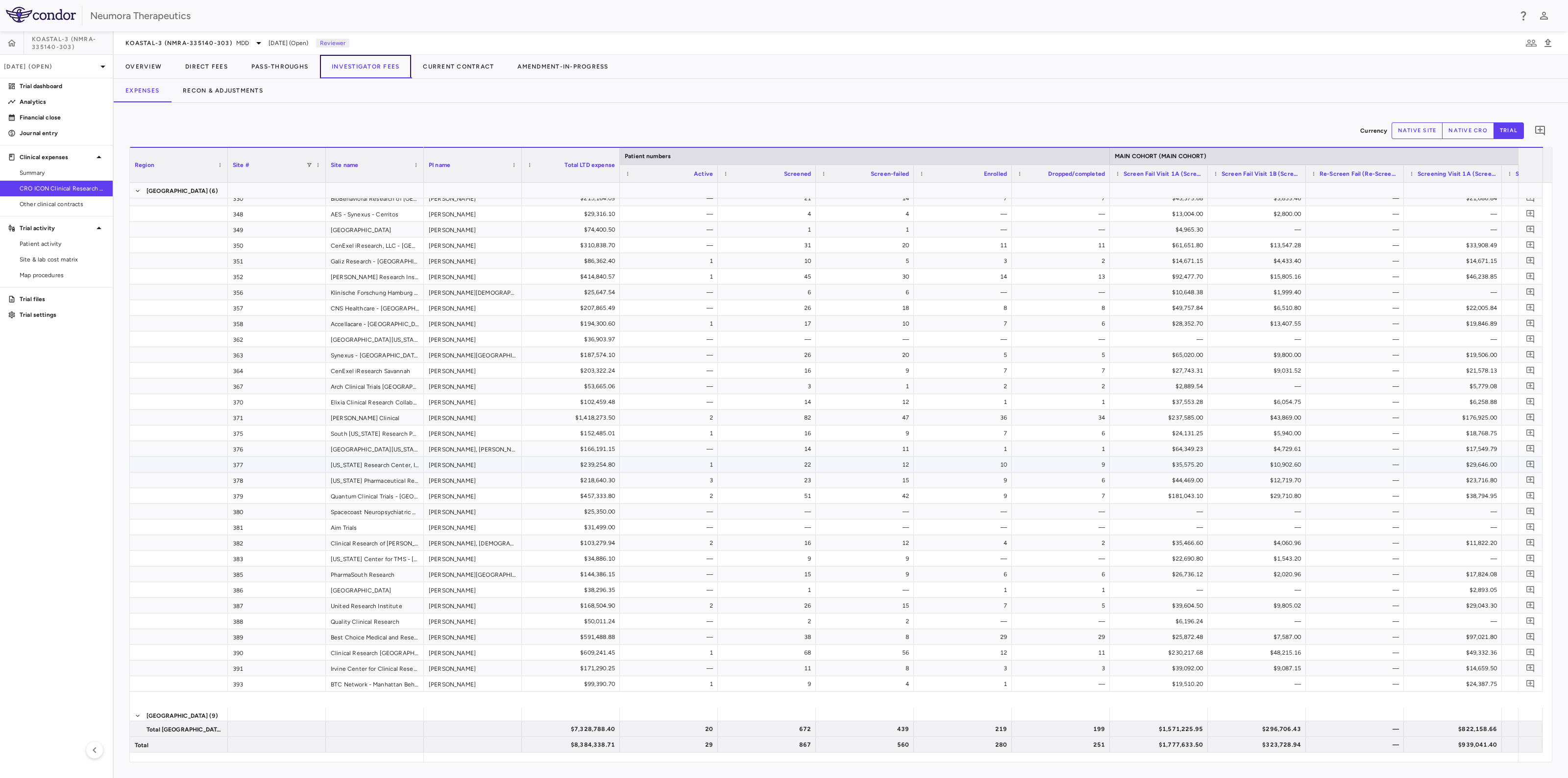
scroll to position [367, 0]
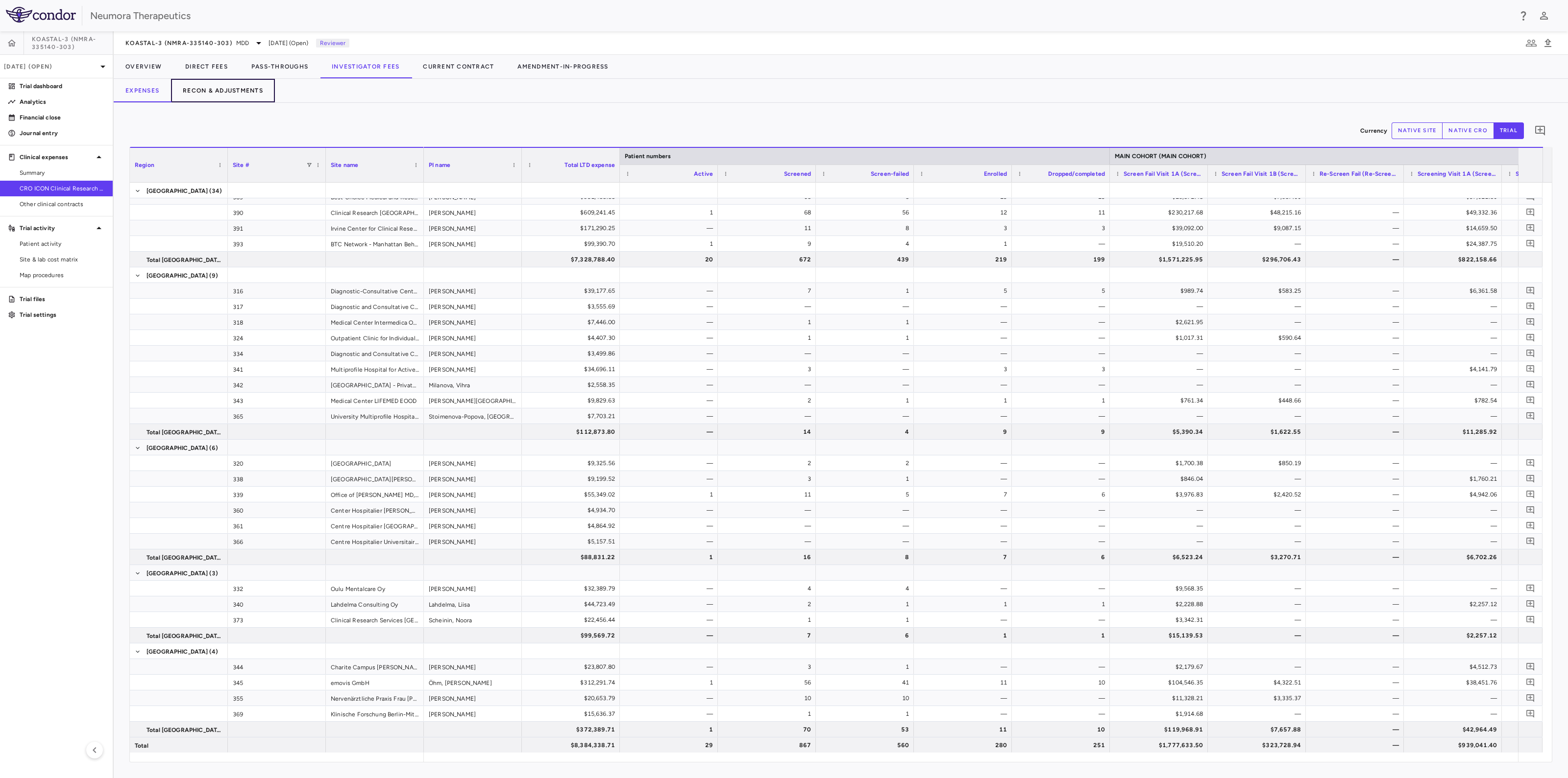
click at [196, 89] on button "Recon & Adjustments" at bounding box center [222, 91] width 104 height 24
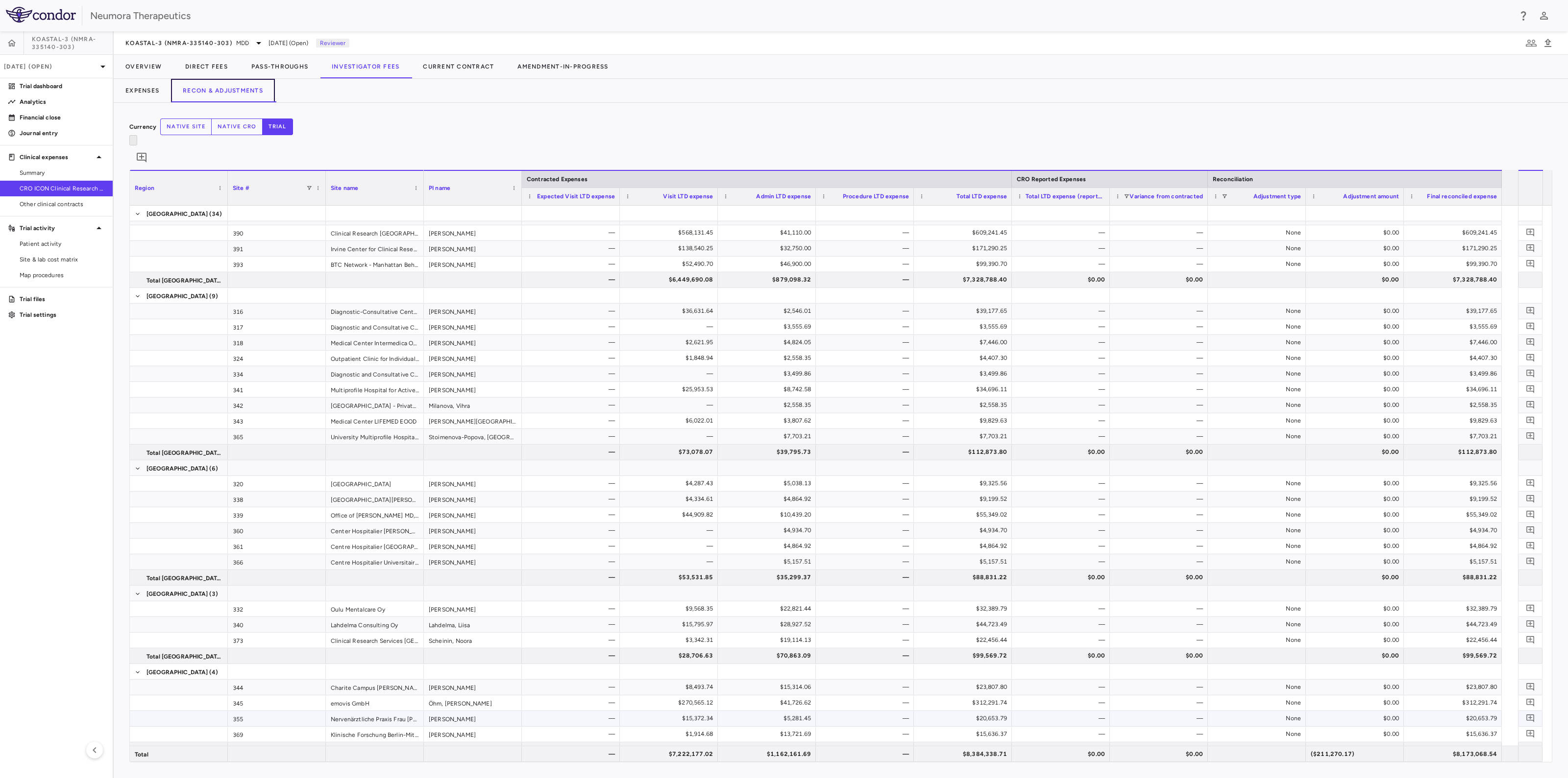
scroll to position [822, 0]
